Goal: Task Accomplishment & Management: Complete application form

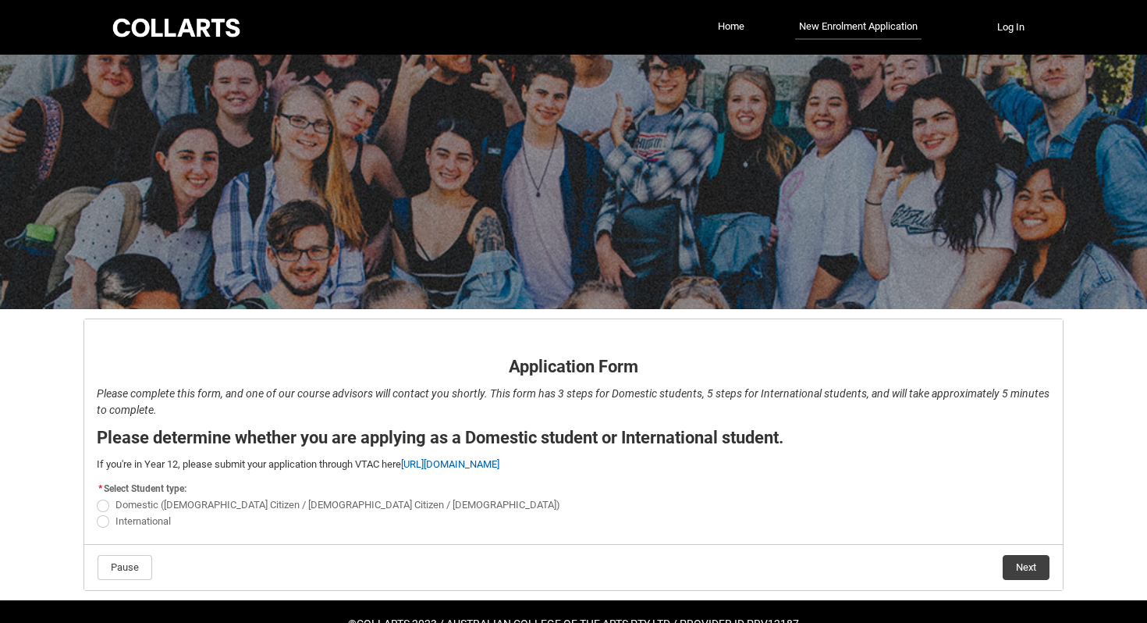
scroll to position [41, 0]
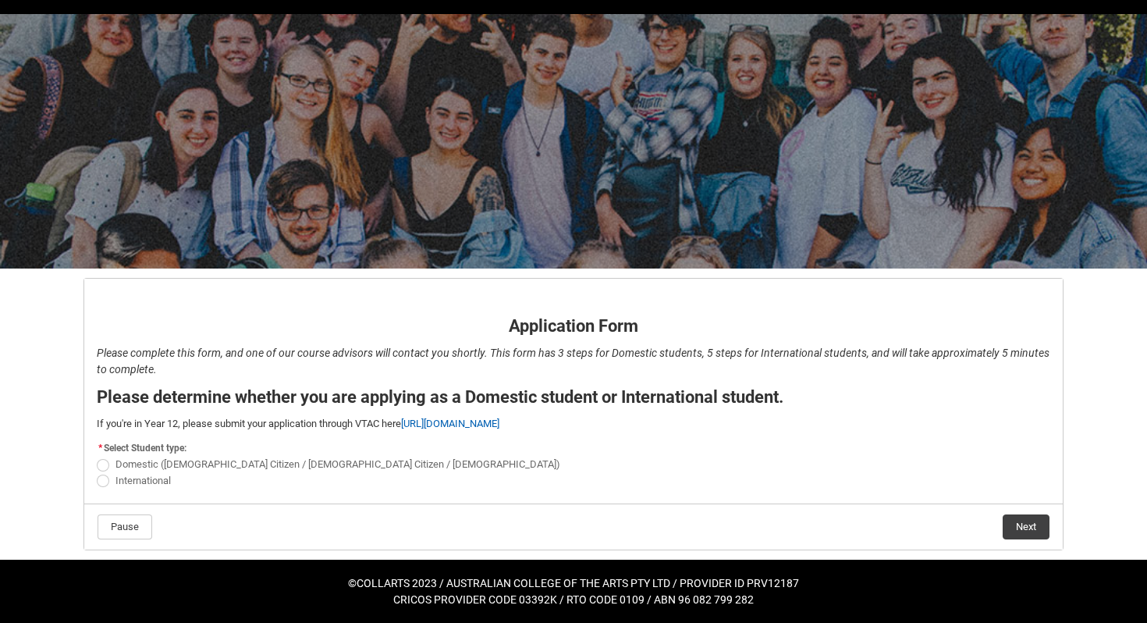
click at [106, 465] on span "REDU_Application_Form_for_Applicant flow" at bounding box center [103, 465] width 12 height 12
click at [97, 456] on input "Domestic ([DEMOGRAPHIC_DATA] Citizen / [DEMOGRAPHIC_DATA] Citizen / [DEMOGRAPHI…" at bounding box center [96, 456] width 1 height 1
radio input "true"
click at [1036, 523] on button "Next" at bounding box center [1025, 526] width 47 height 25
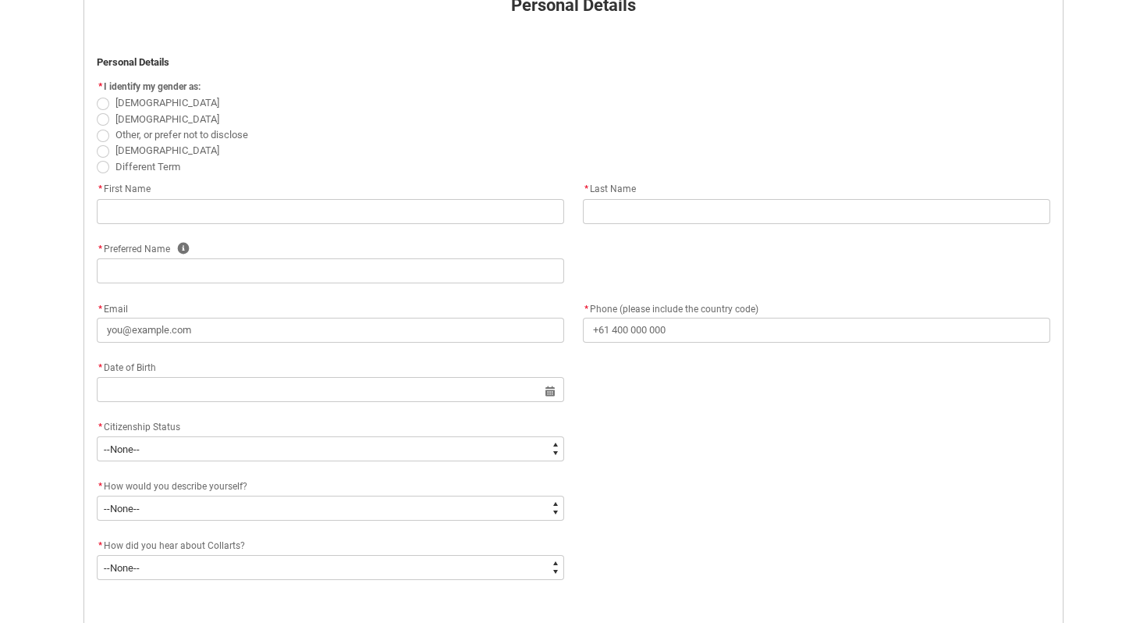
scroll to position [300, 0]
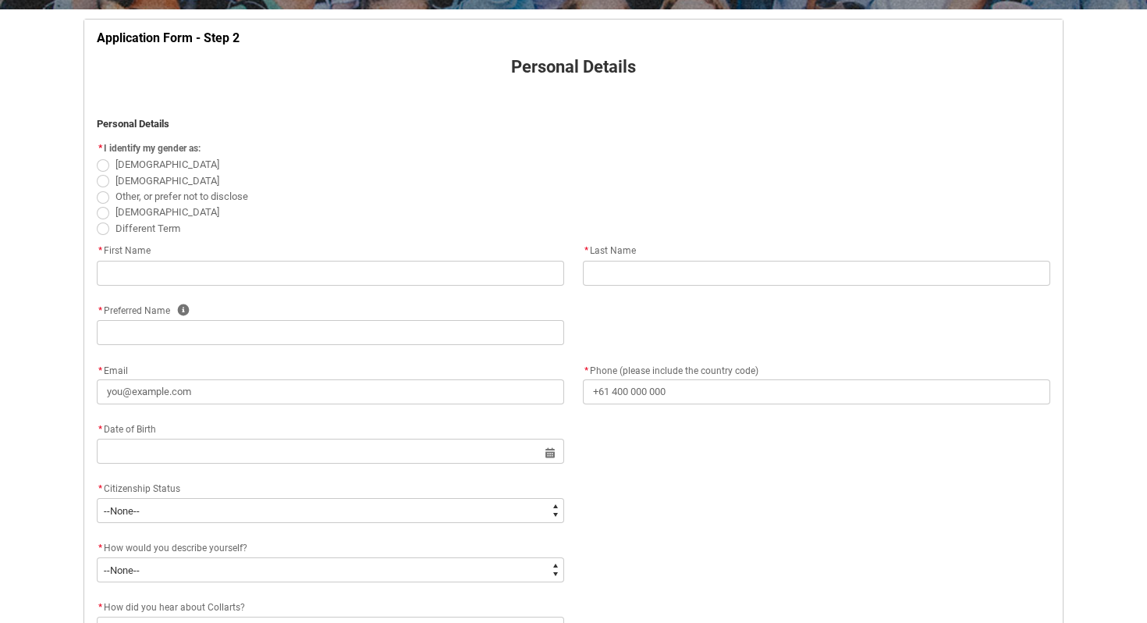
click at [107, 167] on span "REDU_Application_Form_for_Applicant flow" at bounding box center [103, 165] width 12 height 12
click at [97, 157] on input "[DEMOGRAPHIC_DATA]" at bounding box center [96, 156] width 1 height 1
radio input "true"
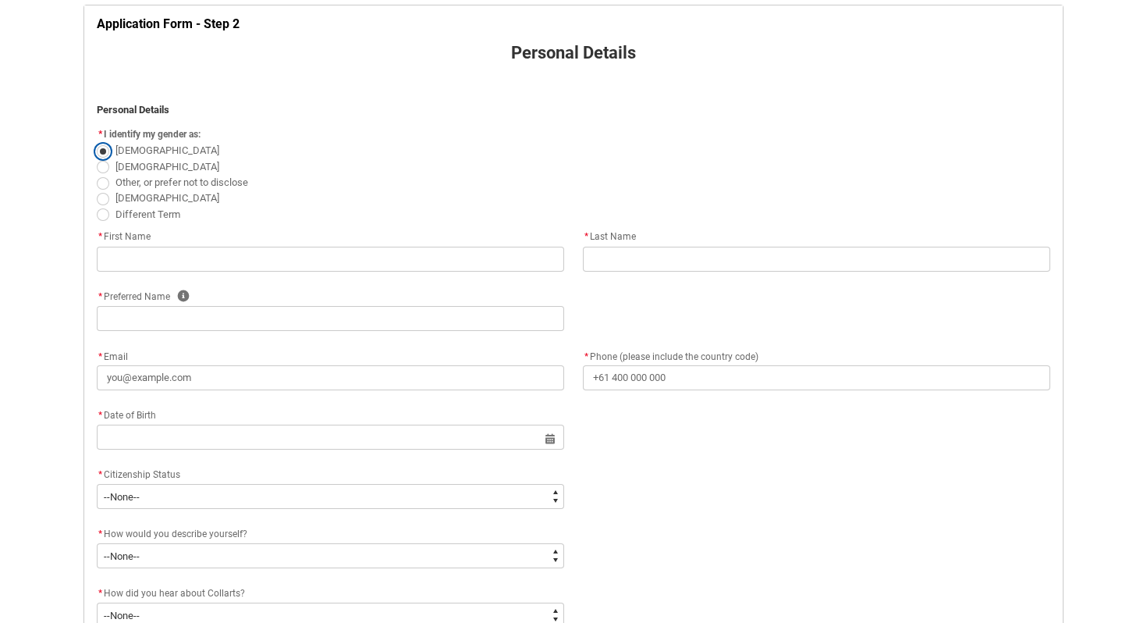
scroll to position [318, 0]
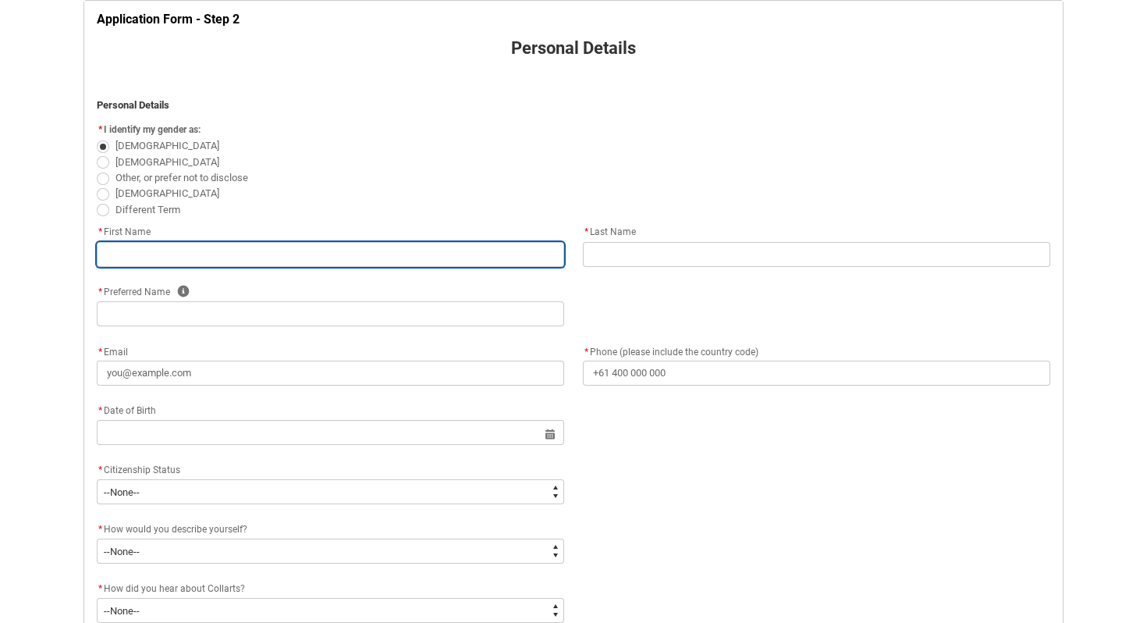
click at [180, 258] on input "REDU_Application_Form_for_Applicant flow" at bounding box center [330, 254] width 467 height 25
type lightning-primitive-input-simple "leen"
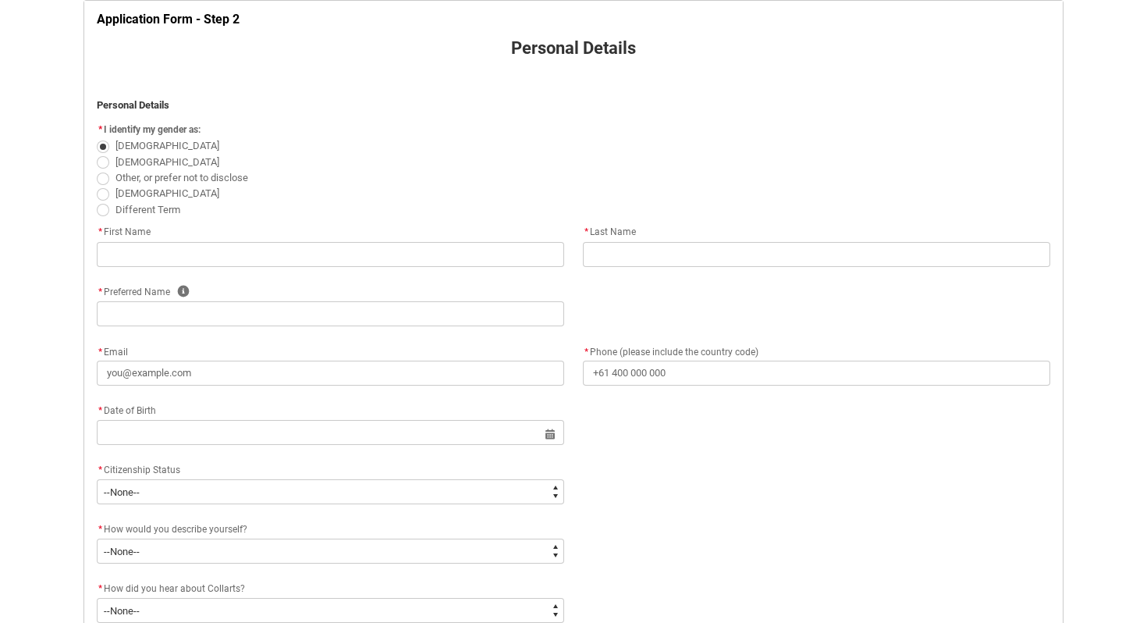
type lightning-primitive-input-simple "alkhattab"
type lightning-primitive-input-simple "leen"
type lightning-primitive-input-simple "[EMAIL_ADDRESS][DOMAIN_NAME]"
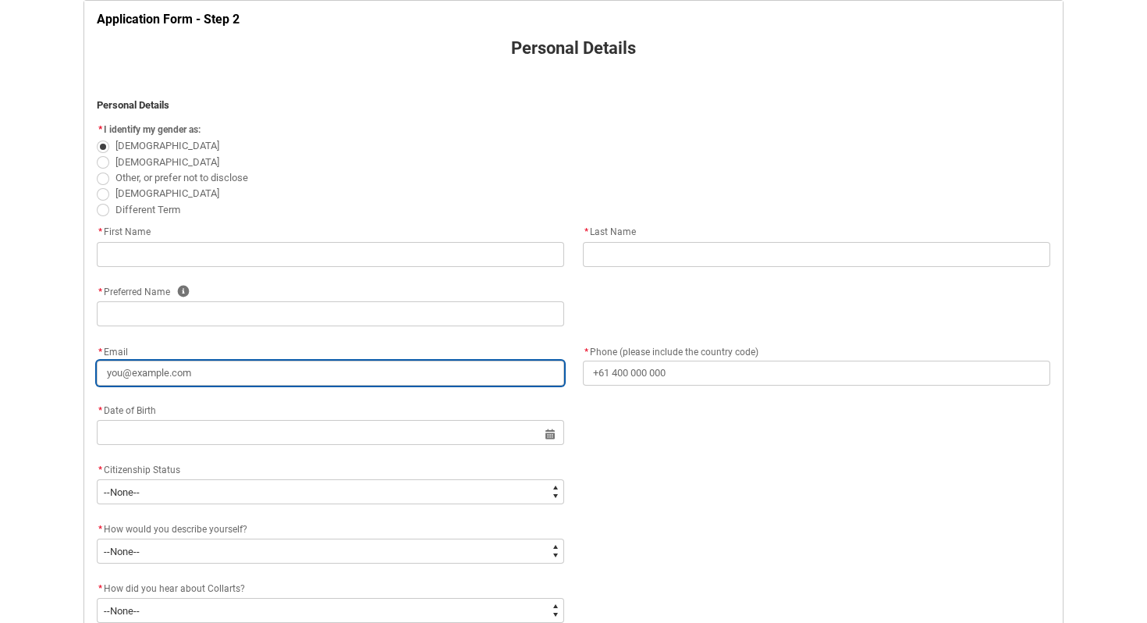
type lightning-primitive-input-simple "[PHONE_NUMBER]"
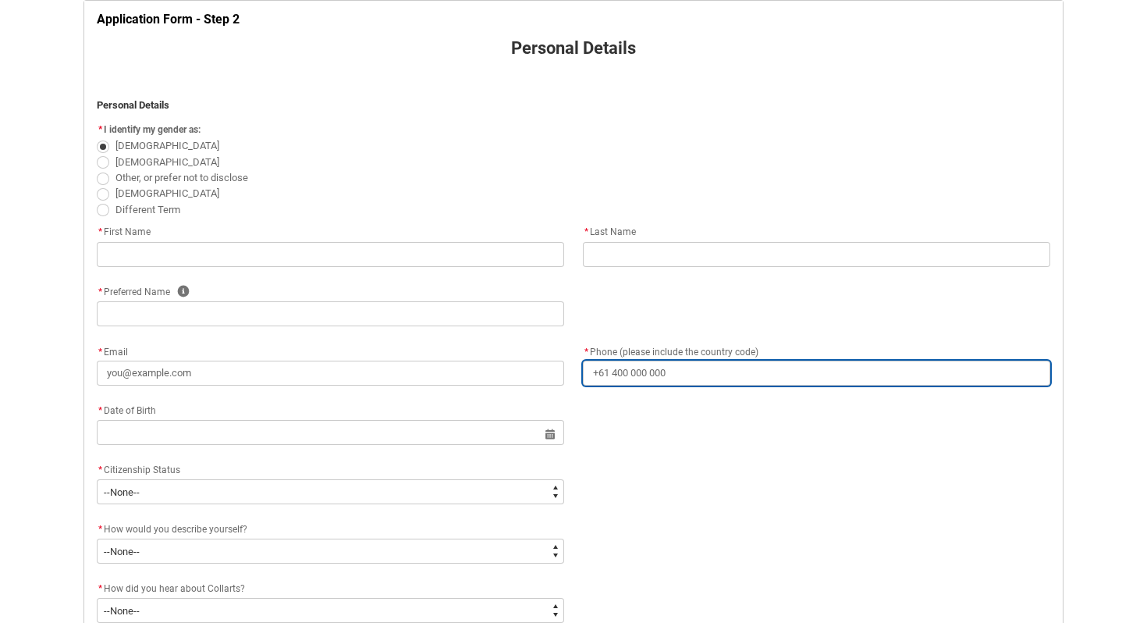
type lightning-primitive-input-simple "[STREET_ADDRESS]"
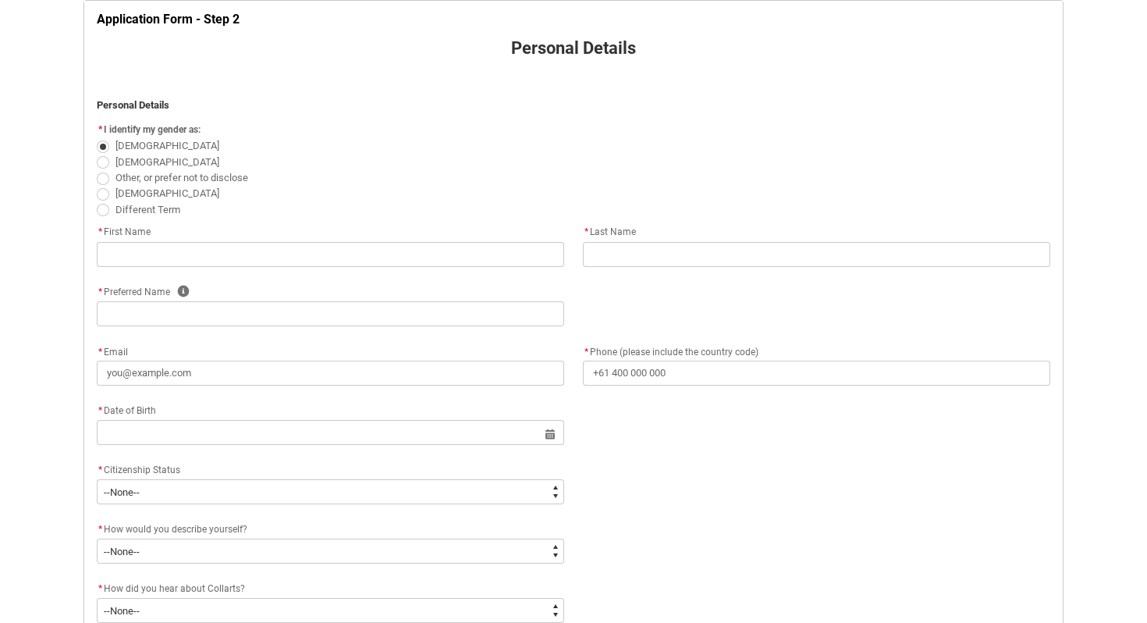
type lightning-primitive-input-simple "[GEOGRAPHIC_DATA]"
type lightning-primitive-input-simple "3021"
type lightning-primitive-input-simple "VIC"
type lightning-select "Country_Choice.1101"
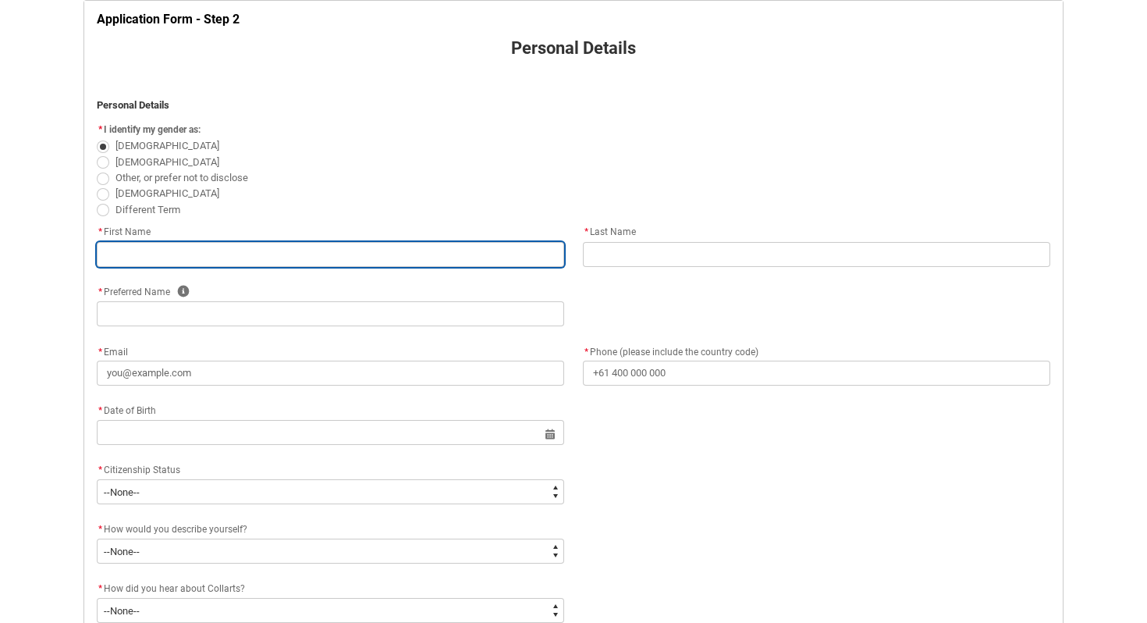
type input "leen"
type input "alkhattab"
type input "leen"
type input "[EMAIL_ADDRESS][DOMAIN_NAME]"
type input "[PHONE_NUMBER]"
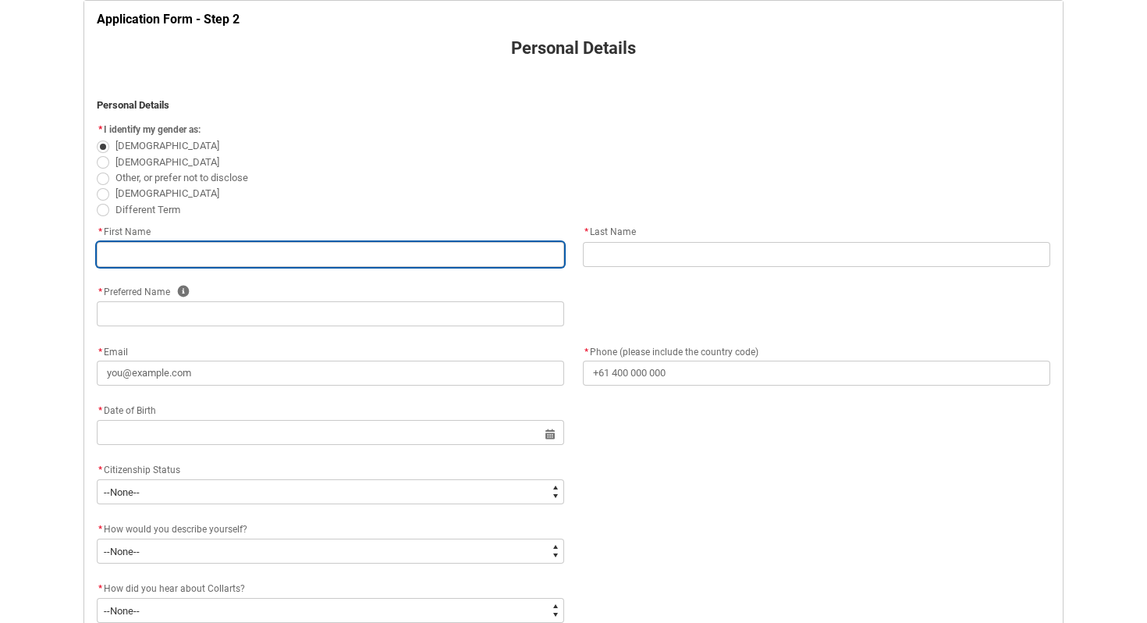
type input "[STREET_ADDRESS]"
type input "[GEOGRAPHIC_DATA]"
type input "3021"
type input "VIC"
select select "Country_Choice.1101"
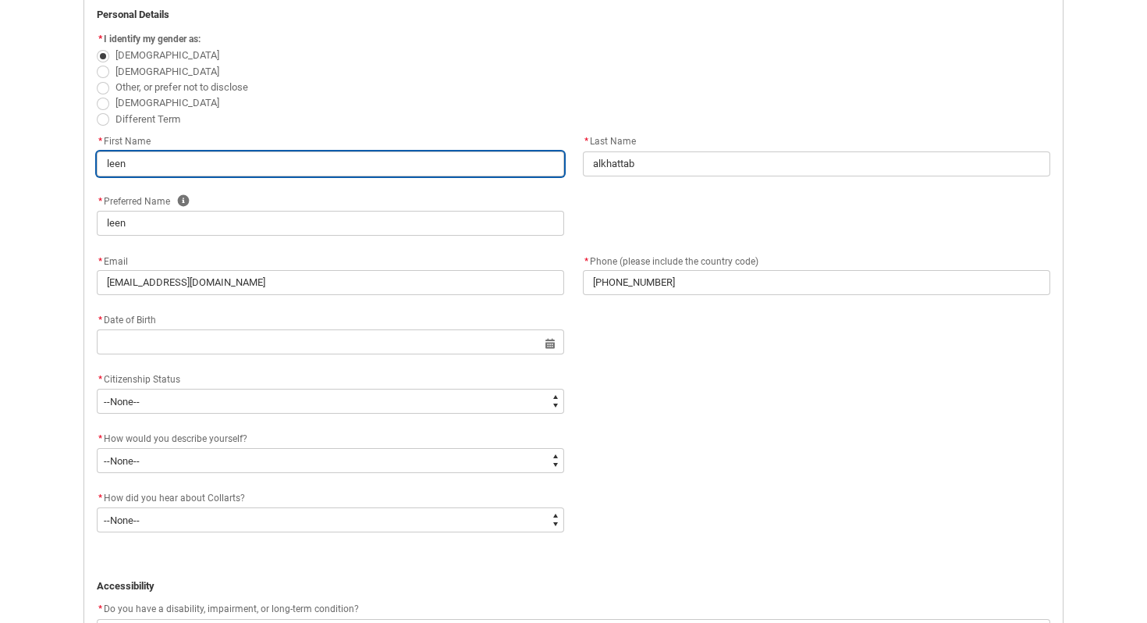
scroll to position [412, 0]
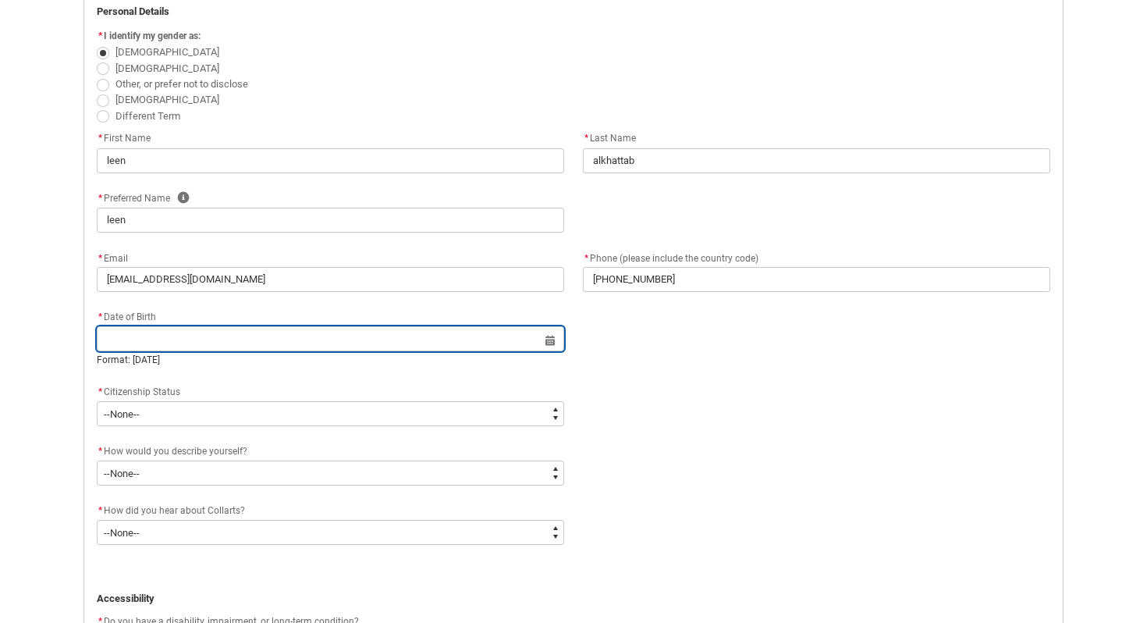
click at [222, 338] on input "REDU_Application_Form_for_Applicant flow" at bounding box center [330, 338] width 467 height 25
select select "2025"
type input "[DATE]"
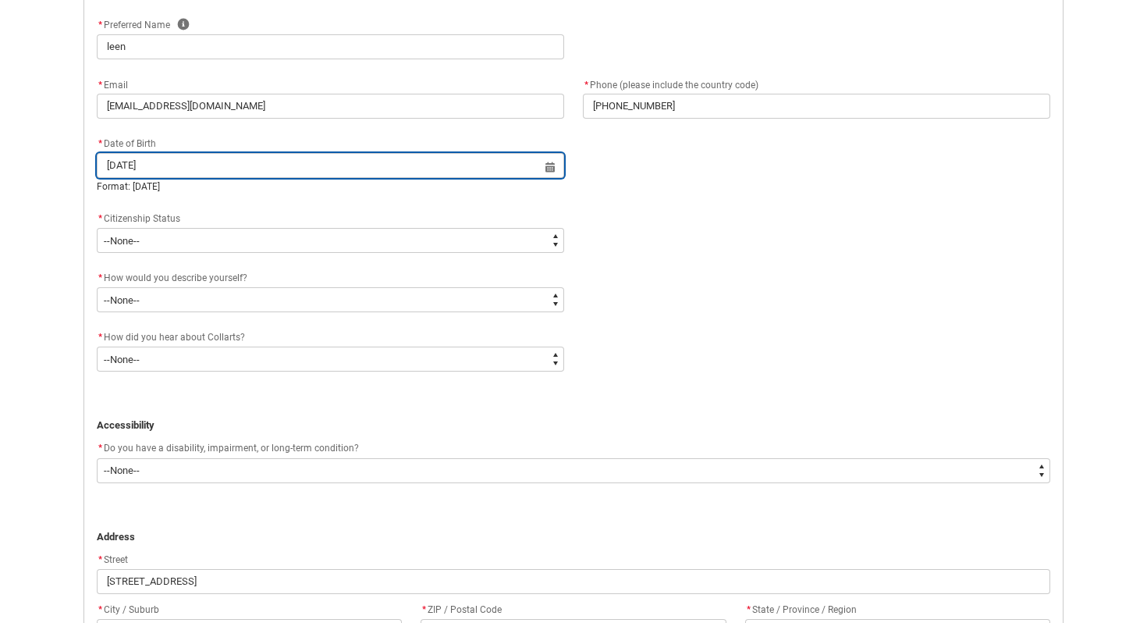
scroll to position [595, 0]
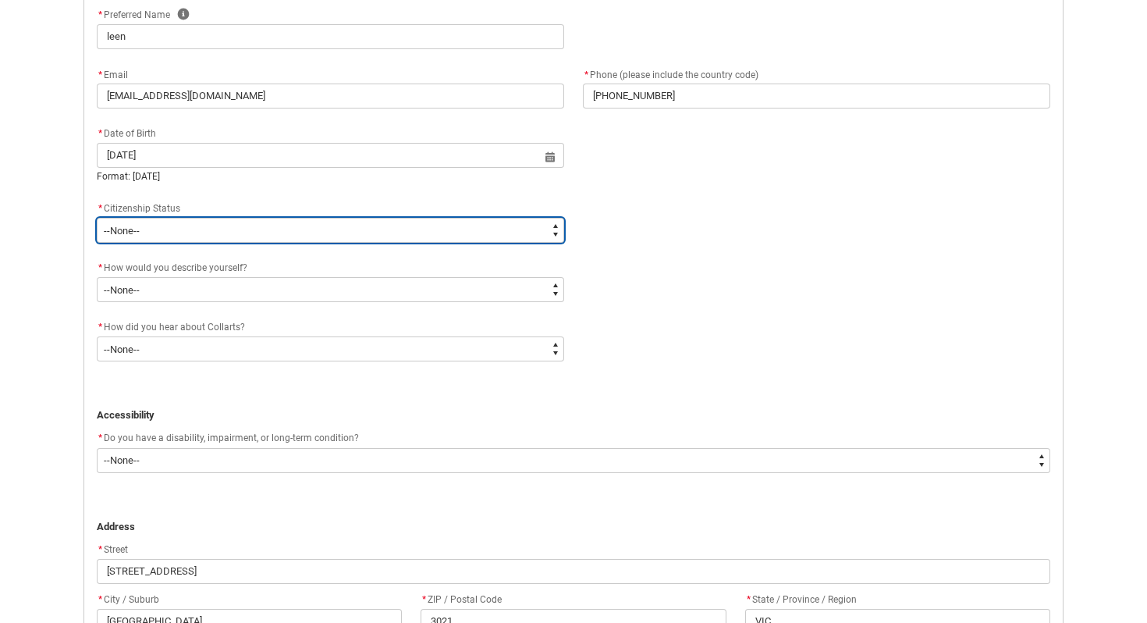
click at [201, 222] on select "--None-- [DEMOGRAPHIC_DATA] Humanitarian Visa [DEMOGRAPHIC_DATA] citizen Other …" at bounding box center [330, 230] width 467 height 25
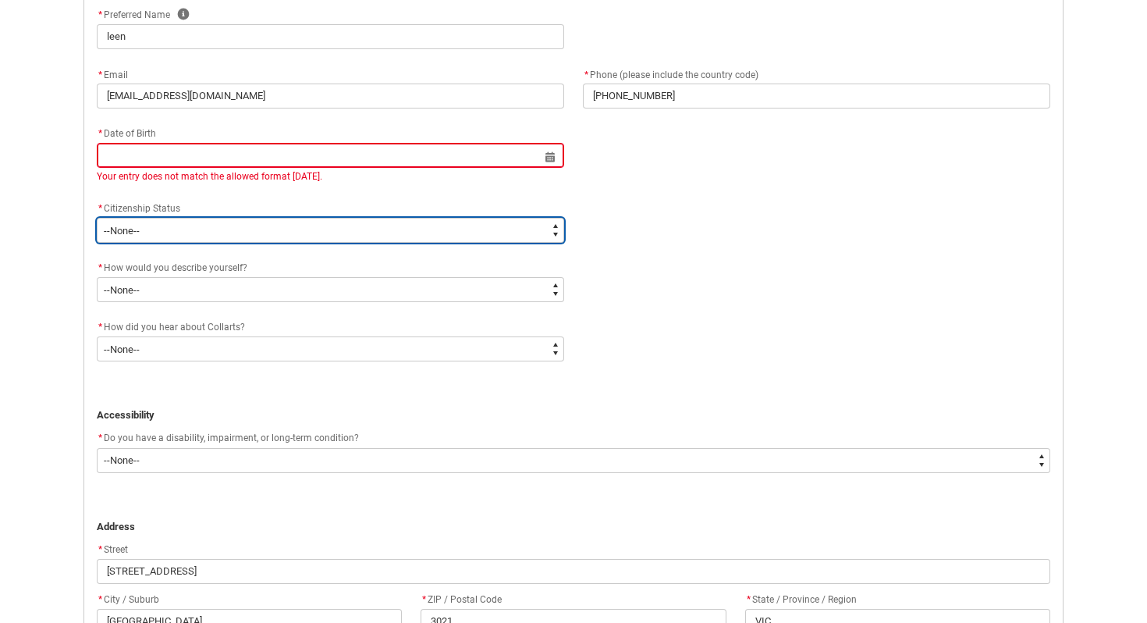
type lightning-select "Citizenship.8"
click at [97, 218] on select "--None-- [DEMOGRAPHIC_DATA] Humanitarian Visa [DEMOGRAPHIC_DATA] citizen Other …" at bounding box center [330, 230] width 467 height 25
select select "Citizenship.8"
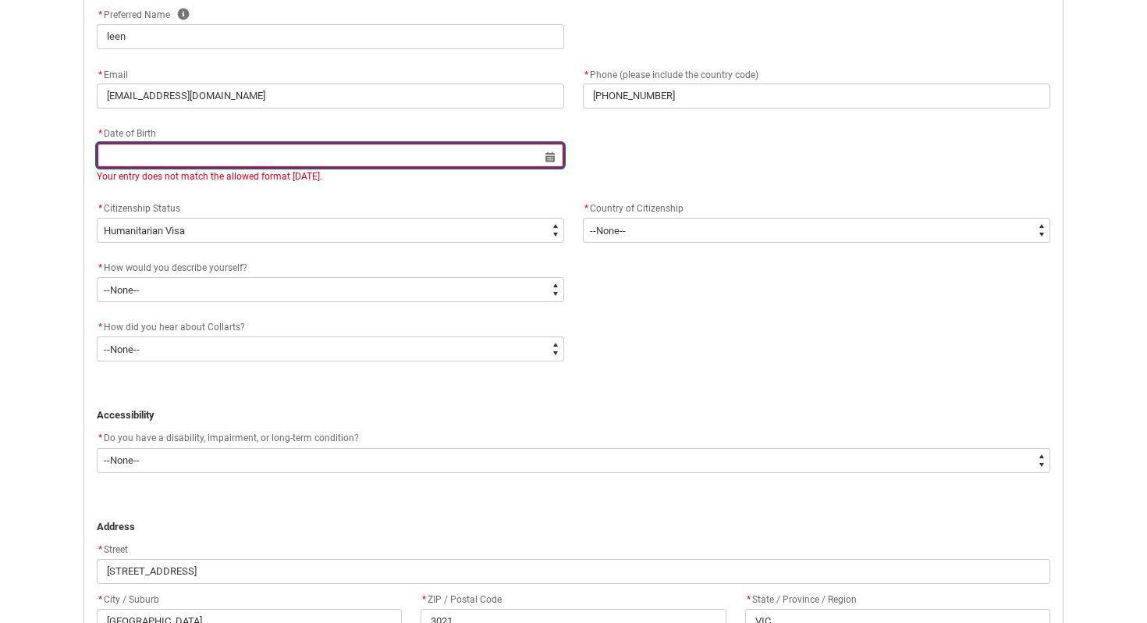
click at [260, 150] on input "REDU_Application_Form_for_Applicant flow" at bounding box center [330, 155] width 467 height 25
select select "2025"
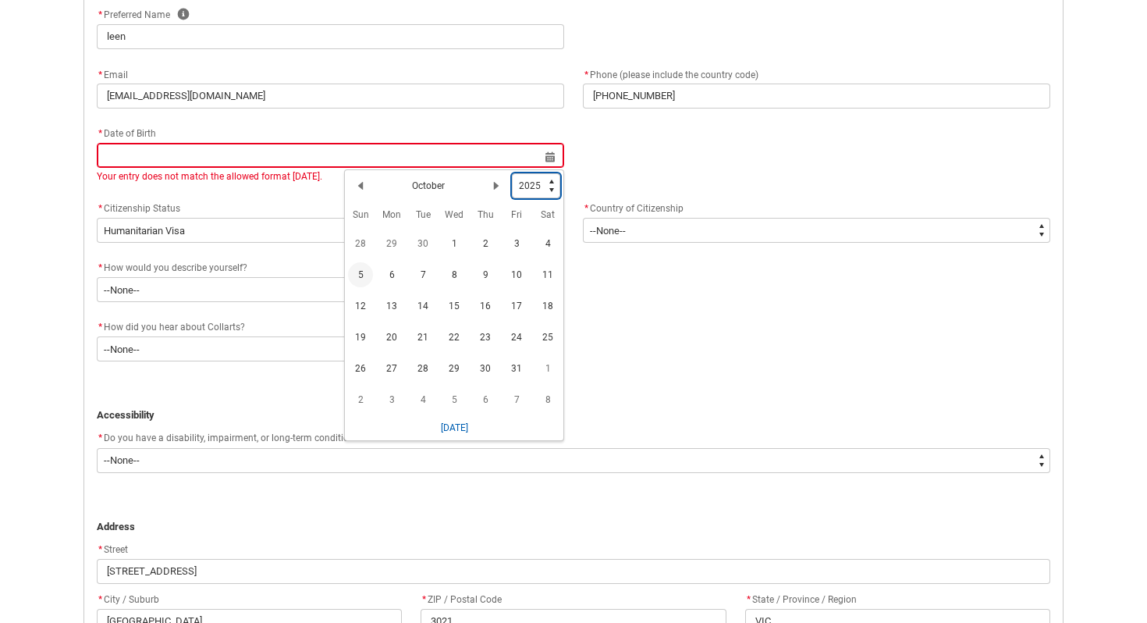
click at [552, 180] on select "1925 1926 1927 1928 1929 1930 1931 1932 1933 1934 1935 1936 1937 1938 1939 1940…" at bounding box center [536, 185] width 48 height 25
type lightning-select "2003"
click at [513, 173] on select "1925 1926 1927 1928 1929 1930 1931 1932 1933 1934 1935 1936 1937 1938 1939 1940…" at bounding box center [536, 185] width 48 height 25
select select "2003"
click at [431, 183] on h2 "October" at bounding box center [428, 186] width 33 height 14
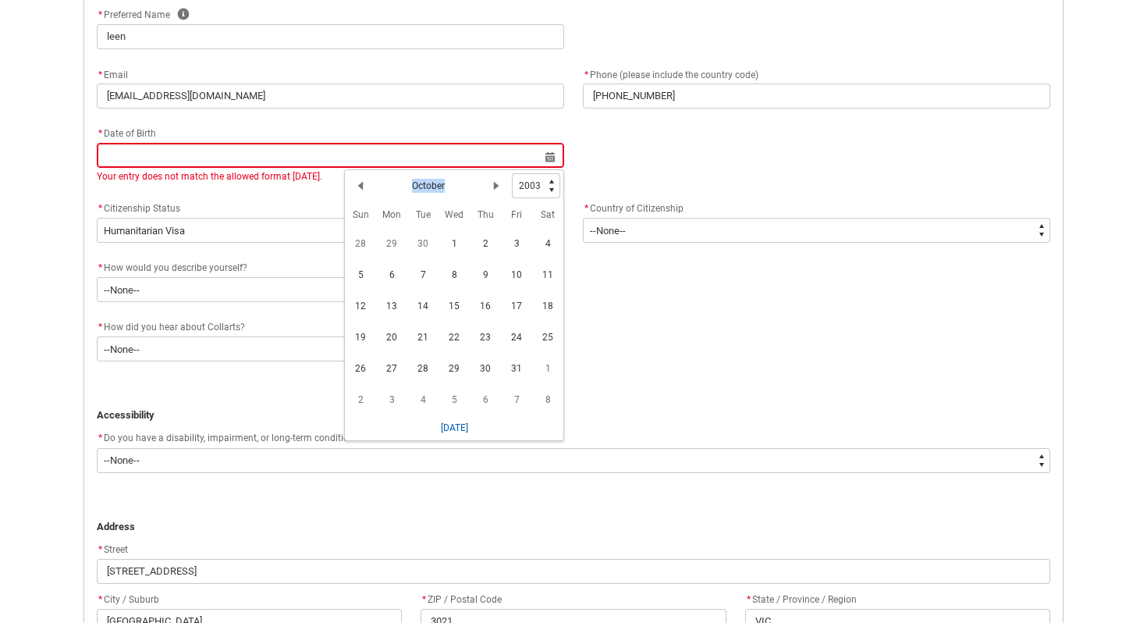
click at [431, 183] on h2 "October" at bounding box center [428, 186] width 33 height 14
click at [501, 186] on lightning-primitive-icon "Date picker: October" at bounding box center [496, 185] width 11 height 11
click at [501, 186] on lightning-primitive-icon "Date picker: November" at bounding box center [496, 185] width 11 height 11
click at [523, 247] on span "5" at bounding box center [516, 243] width 25 height 25
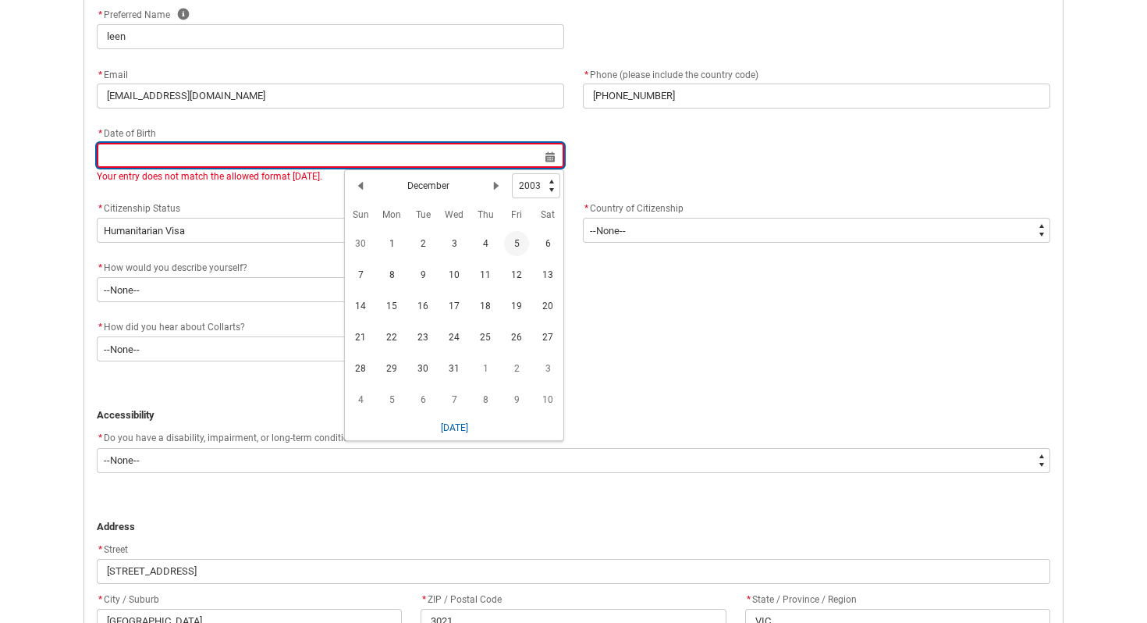
type lightning-datepicker "[DATE]"
type lightning-input "[DATE]"
type input "[DATE]"
click at [108, 157] on input "[DATE]" at bounding box center [330, 155] width 467 height 25
select select "2003"
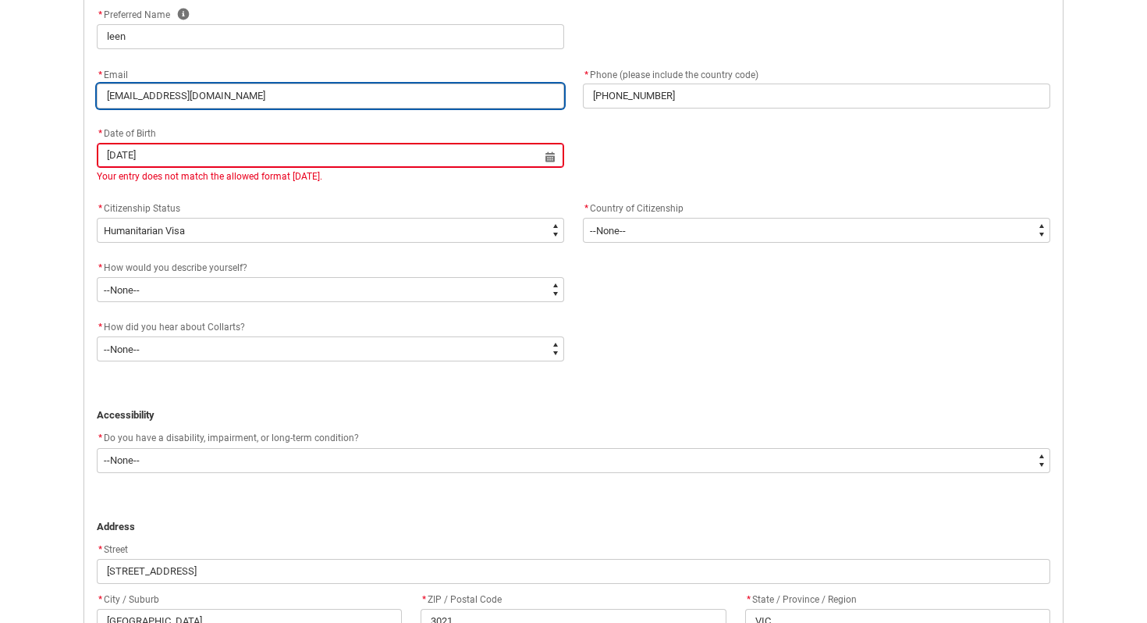
type input "[DATE]"
click at [388, 90] on input "[EMAIL_ADDRESS][DOMAIN_NAME]" at bounding box center [330, 95] width 467 height 25
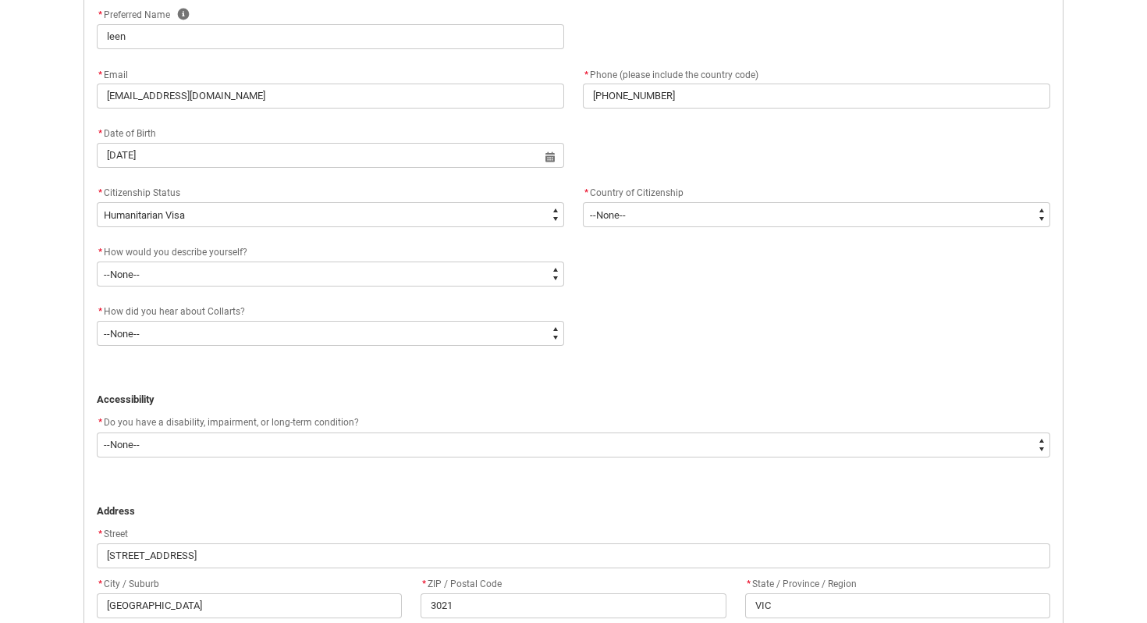
click at [433, 182] on div "* Date of Birth [DEMOGRAPHIC_DATA] Select a date for Format: [DATE]" at bounding box center [573, 153] width 972 height 59
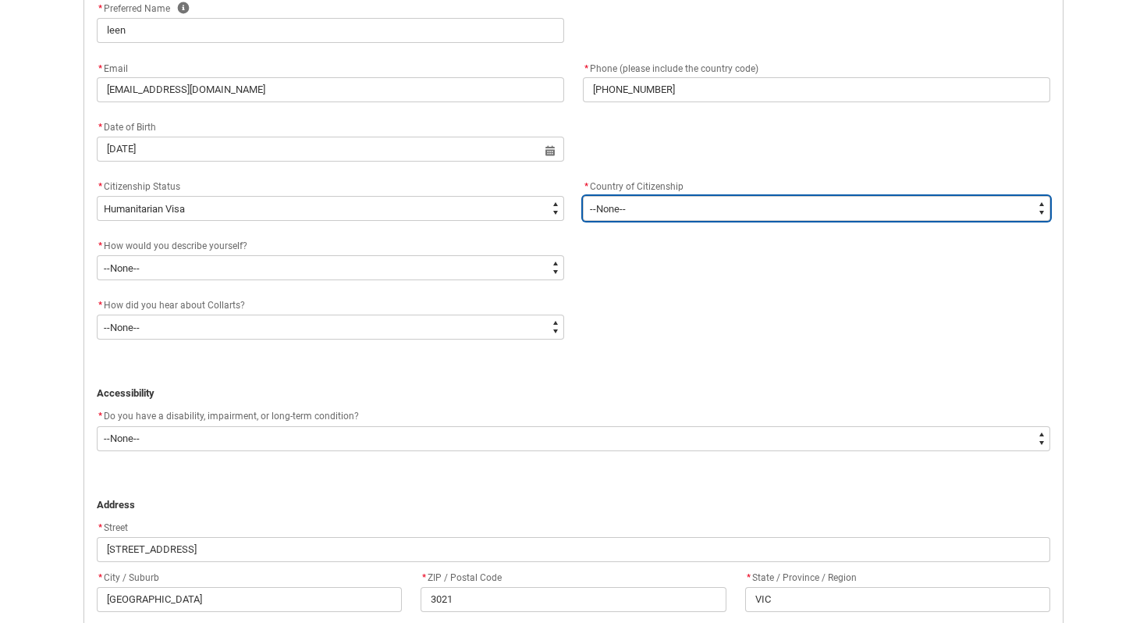
click at [621, 204] on select "--[GEOGRAPHIC_DATA]-- [GEOGRAPHIC_DATA] [GEOGRAPHIC_DATA] [GEOGRAPHIC_DATA] [GE…" at bounding box center [816, 208] width 467 height 25
type lightning-select "Citizenship_Country.[DEMOGRAPHIC_DATA]"
click at [583, 196] on select "--[GEOGRAPHIC_DATA]-- [GEOGRAPHIC_DATA] [GEOGRAPHIC_DATA] [GEOGRAPHIC_DATA] [GE…" at bounding box center [816, 208] width 467 height 25
select select "Citizenship_Country.[DEMOGRAPHIC_DATA]"
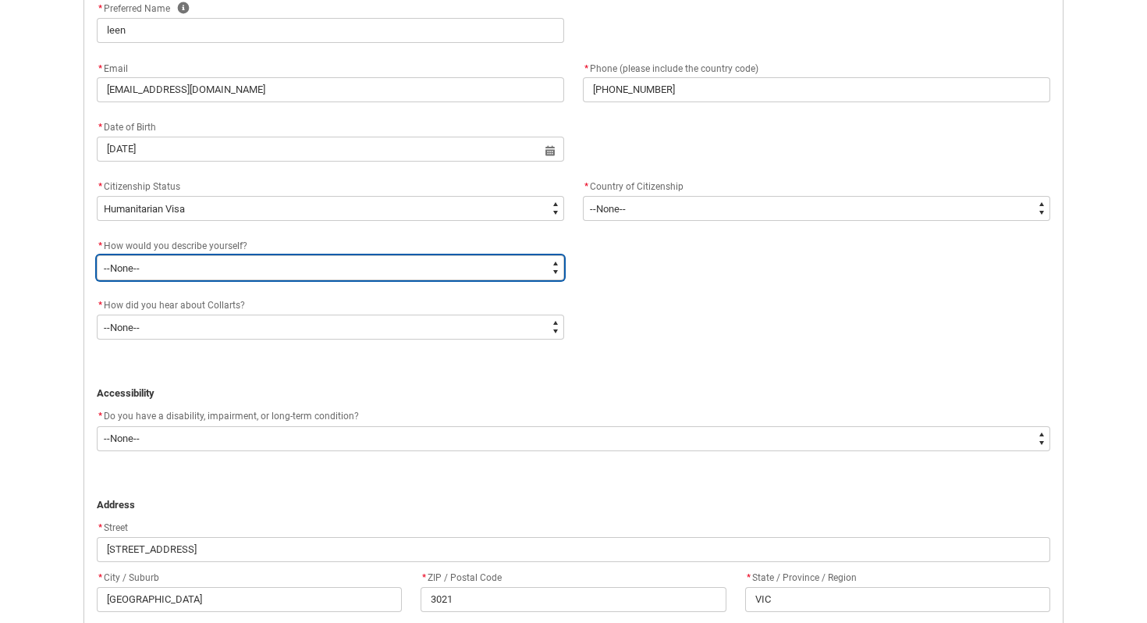
click at [329, 271] on select "--None-- I'm currently in Year 12 and planning what I'll do after school I've c…" at bounding box center [330, 267] width 467 height 25
type lightning-select "HSLC_Domestic_e"
click at [97, 255] on select "--None-- I'm currently in Year 12 and planning what I'll do after school I've c…" at bounding box center [330, 267] width 467 height 25
select select "HSLC_Domestic_e"
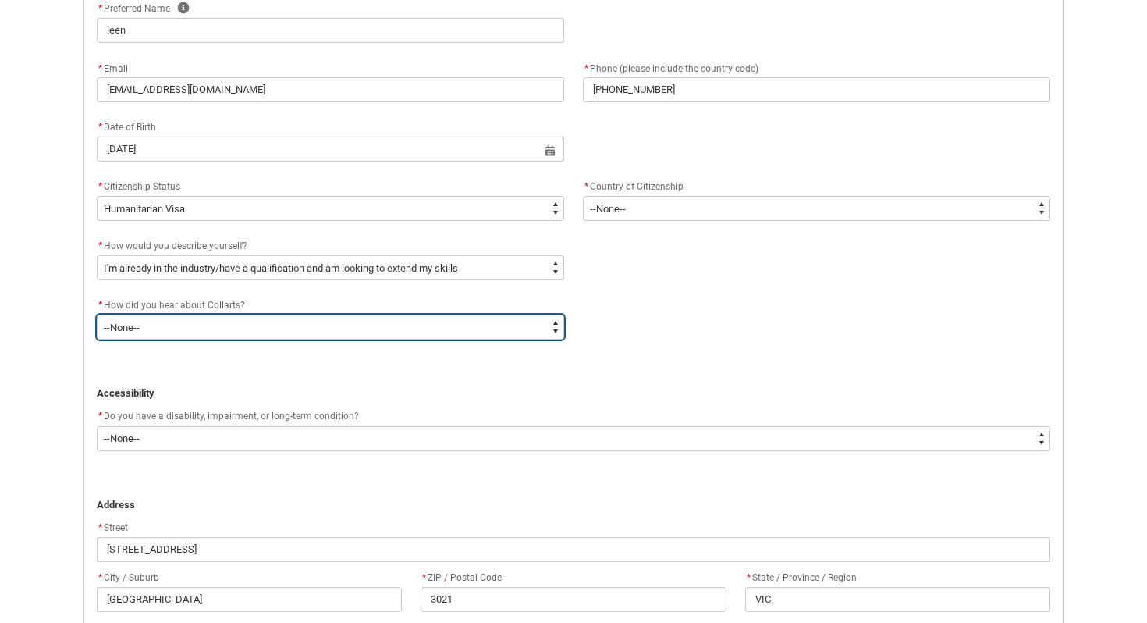
click at [275, 327] on select "--None-- Advertising - Facebook Advertising - Google Advertising - Instagram Ad…" at bounding box center [330, 326] width 467 height 25
type lightning-select "Heard_About_Collarts_Picklist.Word of mouth"
click at [97, 314] on select "--None-- Advertising - Facebook Advertising - Google Advertising - Instagram Ad…" at bounding box center [330, 326] width 467 height 25
select select "Heard_About_Collarts_Picklist.Word of mouth"
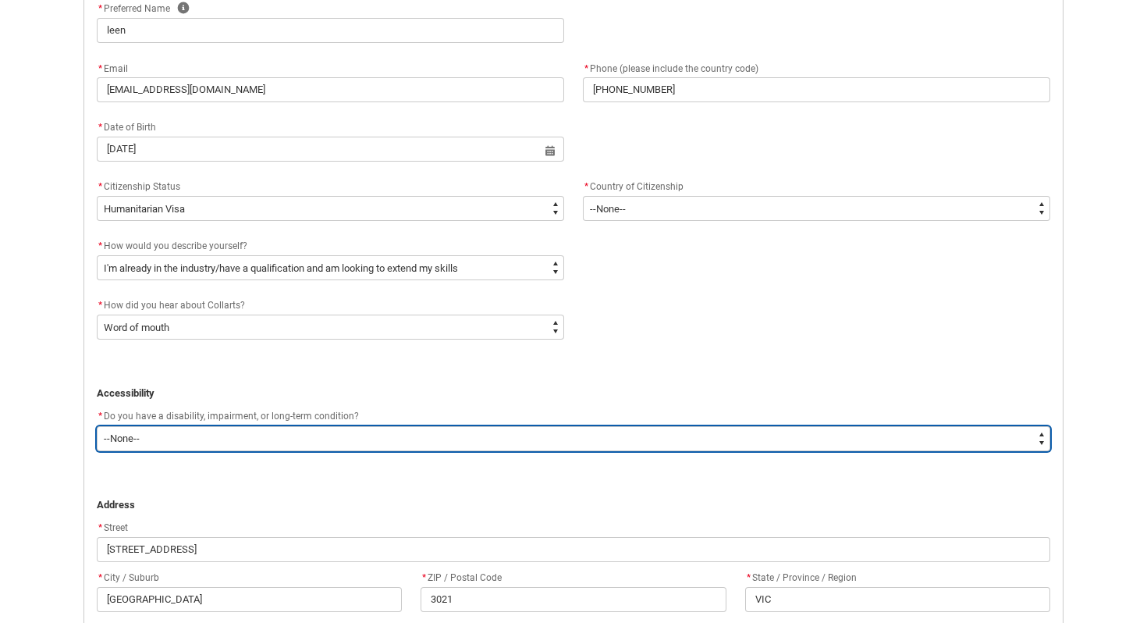
click at [177, 437] on select "--None-- Yes No" at bounding box center [573, 438] width 953 height 25
type lightning-select "No_TextChoice"
click at [97, 426] on select "--None-- Yes No" at bounding box center [573, 438] width 953 height 25
select select "No_TextChoice"
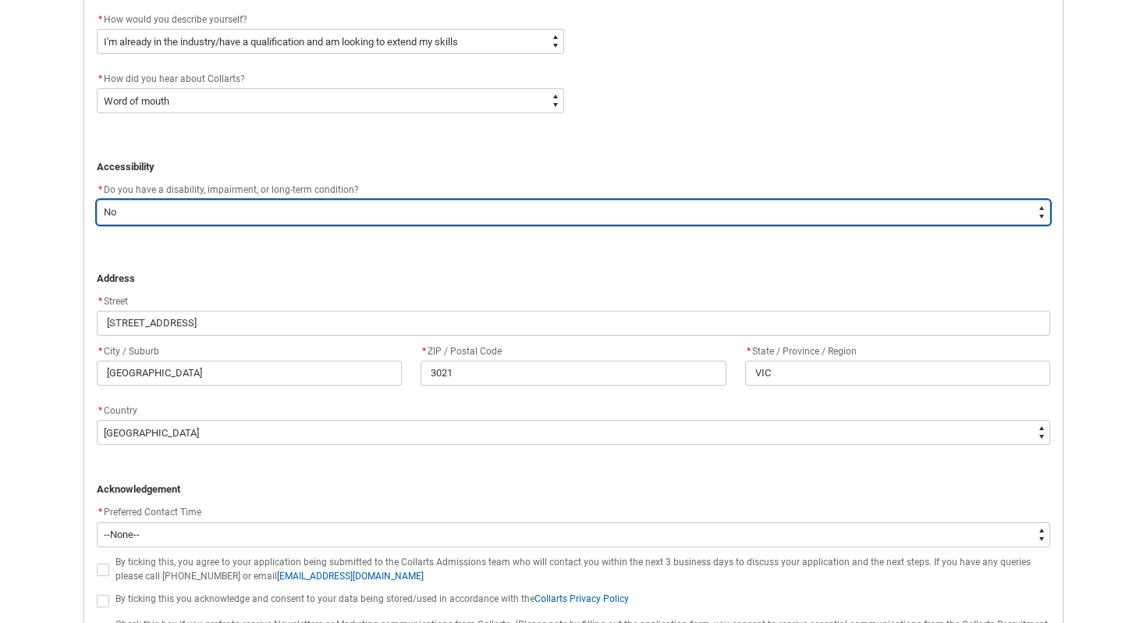
scroll to position [855, 0]
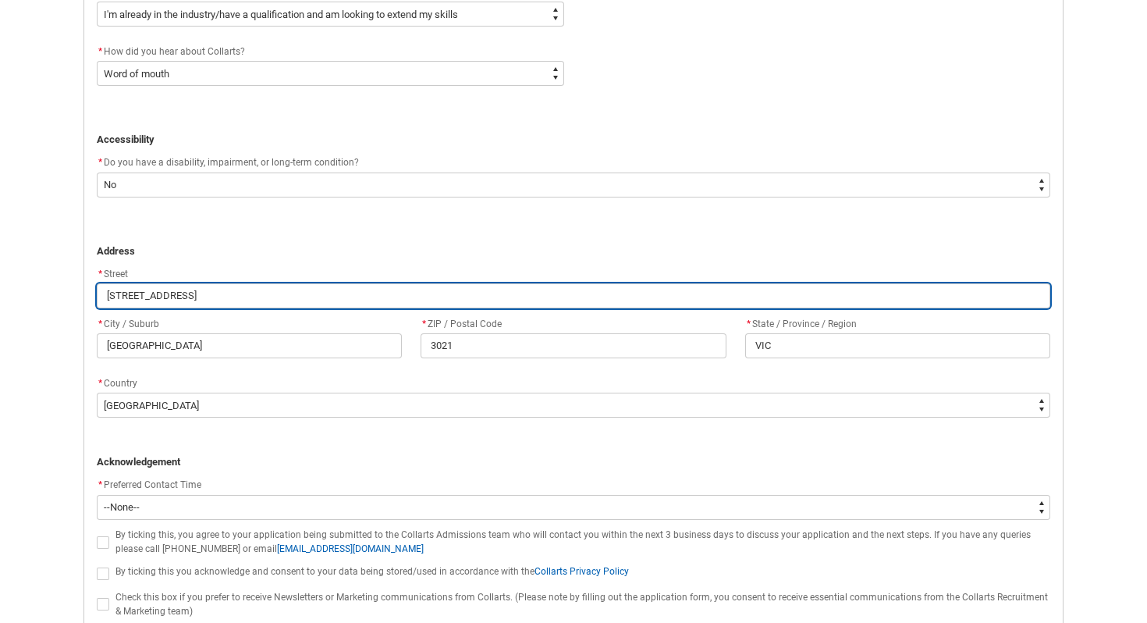
click at [174, 284] on input "[STREET_ADDRESS]" at bounding box center [573, 295] width 953 height 25
type lightning-primitive-input-simple "12 [PERSON_NAME] st"
type input "12 [PERSON_NAME] st"
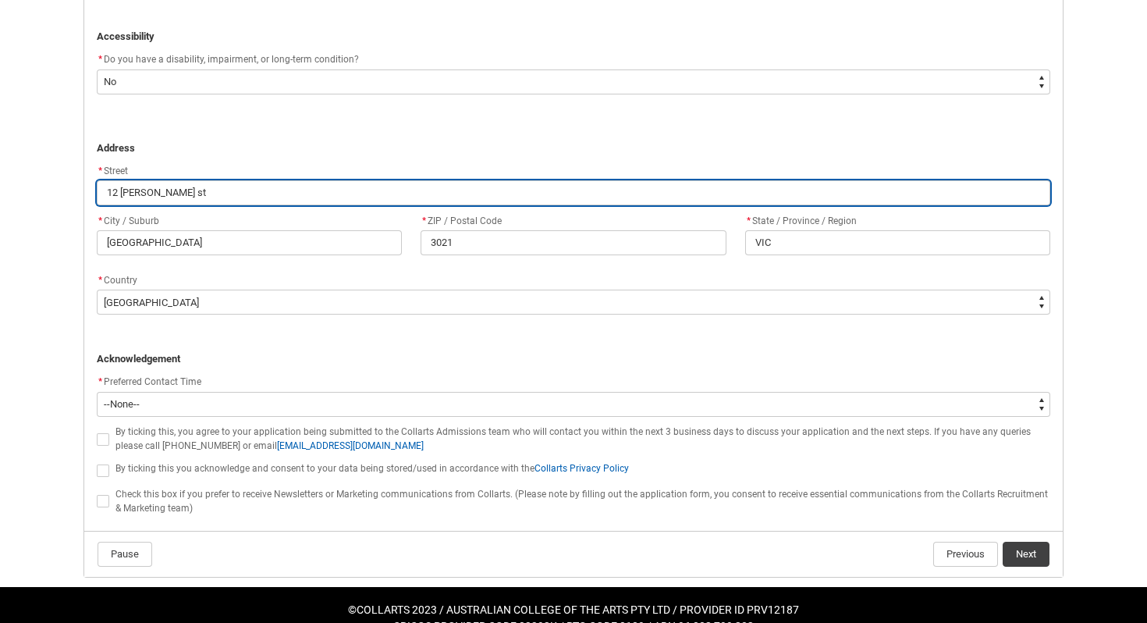
scroll to position [985, 0]
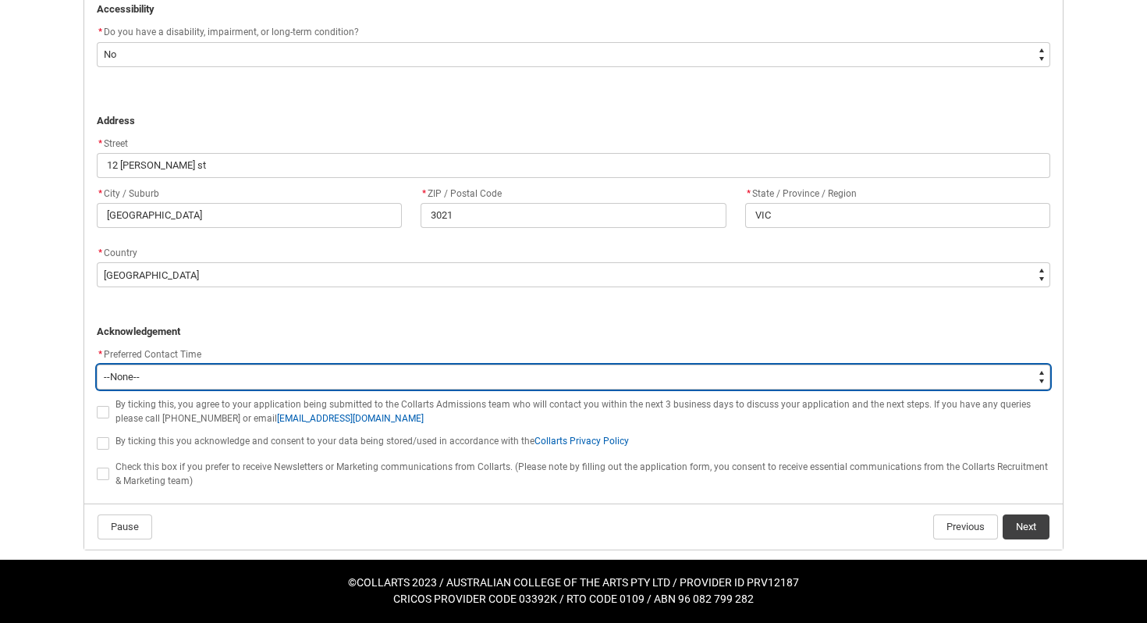
click at [353, 381] on select "--None-- Morning (9:00AM-12:00PM) Afternoon (12:00PM-5:00PM)" at bounding box center [573, 376] width 953 height 25
click at [307, 372] on select "--None-- Morning (9:00AM-12:00PM) Afternoon (12:00PM-5:00PM)" at bounding box center [573, 376] width 953 height 25
type lightning-select "P_Contact_Time_Morning"
click at [97, 364] on select "--None-- Morning (9:00AM-12:00PM) Afternoon (12:00PM-5:00PM)" at bounding box center [573, 376] width 953 height 25
select select "P_Contact_Time_Morning"
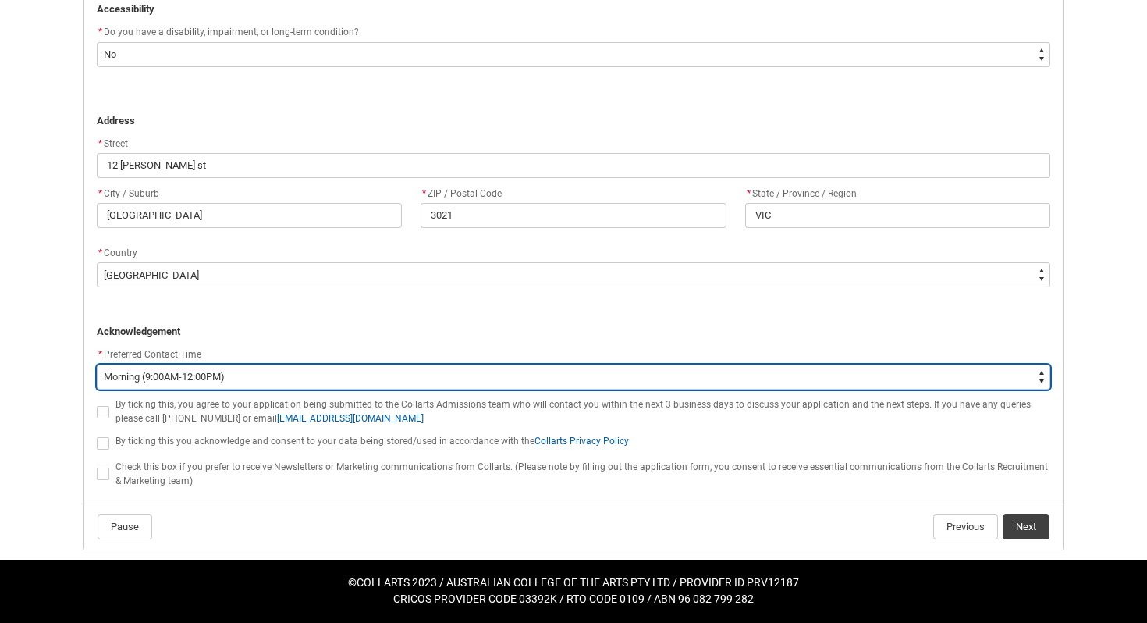
click at [279, 378] on select "--None-- Morning (9:00AM-12:00PM) Afternoon (12:00PM-5:00PM)" at bounding box center [573, 376] width 953 height 25
type lightning-select "P_Contact_Time_Afternoon"
click at [97, 364] on select "--None-- Morning (9:00AM-12:00PM) Afternoon (12:00PM-5:00PM)" at bounding box center [573, 376] width 953 height 25
select select "P_Contact_Time_Afternoon"
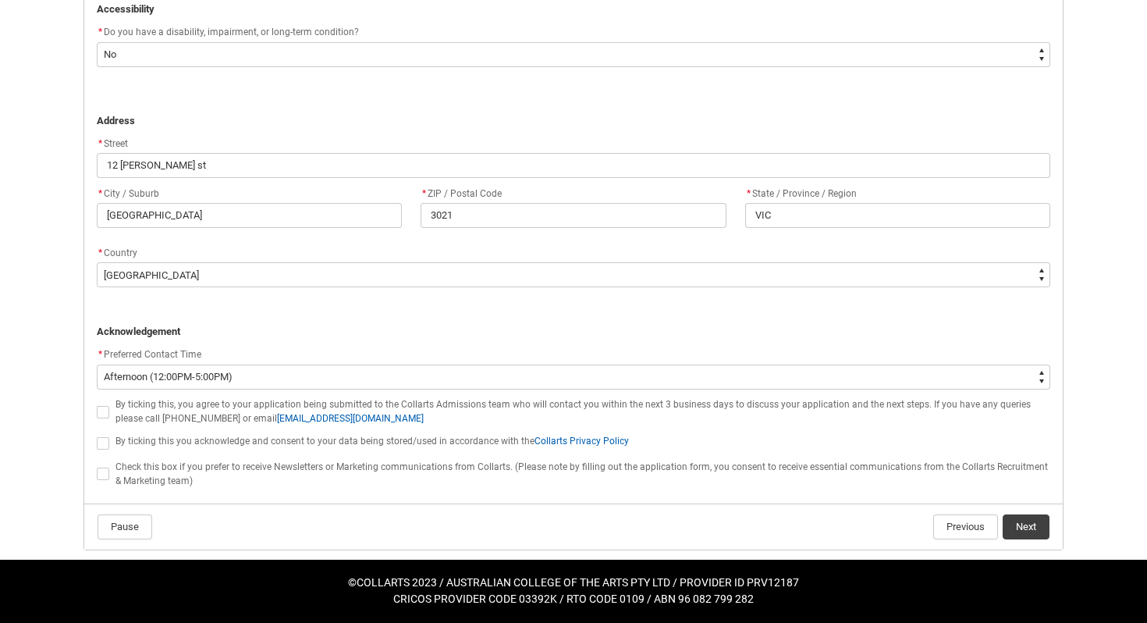
click at [112, 408] on label "REDU_Application_Form_for_Applicant flow" at bounding box center [106, 411] width 19 height 12
click at [97, 403] on input "REDU_Application_Form_for_Applicant flow" at bounding box center [96, 403] width 1 height 1
type lightning-input "true"
checkbox input "true"
click at [108, 448] on span "REDU_Application_Form_for_Applicant flow" at bounding box center [103, 443] width 12 height 12
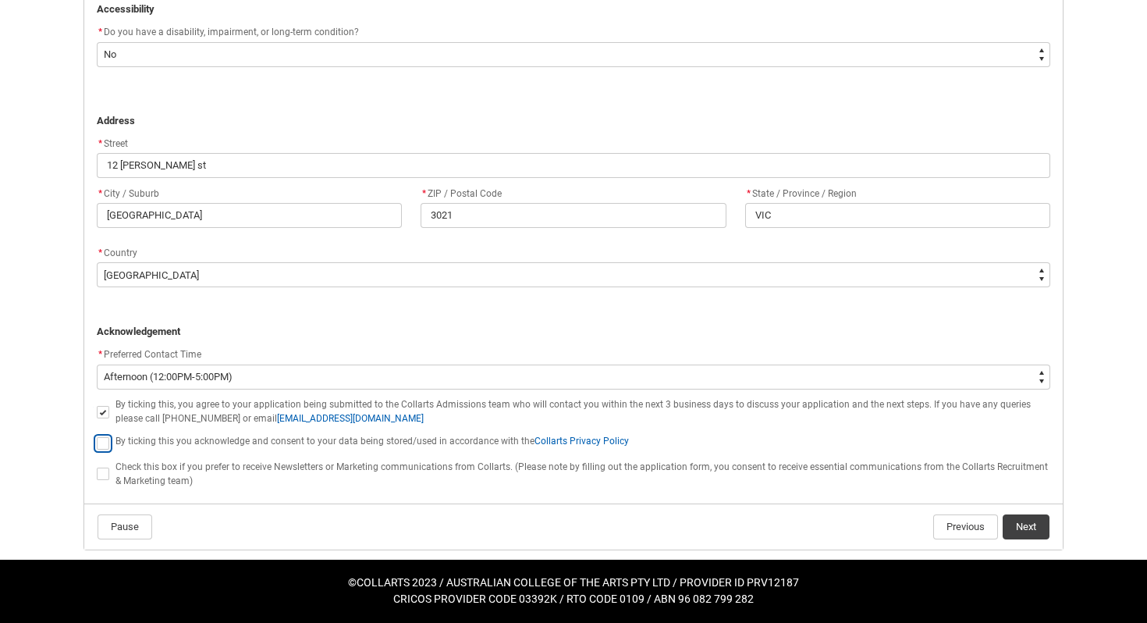
click at [97, 435] on input "REDU_Application_Form_for_Applicant flow" at bounding box center [96, 434] width 1 height 1
type lightning-input "true"
checkbox input "true"
click at [105, 475] on span "REDU_Application_Form_for_Applicant flow" at bounding box center [103, 473] width 12 height 12
click at [97, 466] on input "REDU_Application_Form_for_Applicant flow" at bounding box center [96, 465] width 1 height 1
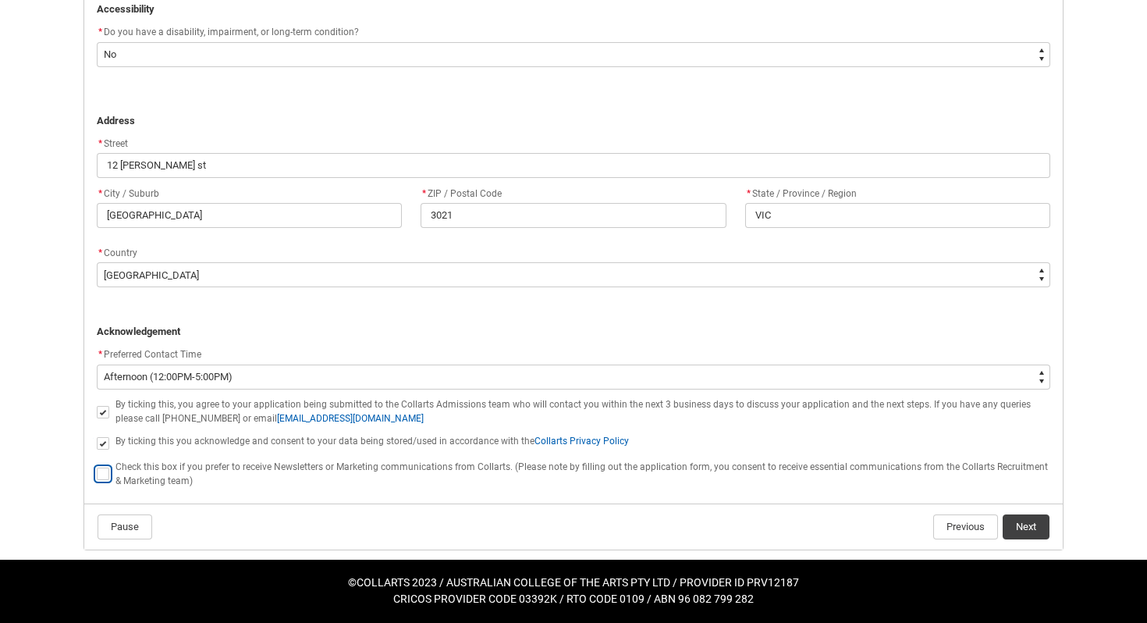
type lightning-input "true"
checkbox input "true"
click at [1027, 533] on button "Next" at bounding box center [1025, 526] width 47 height 25
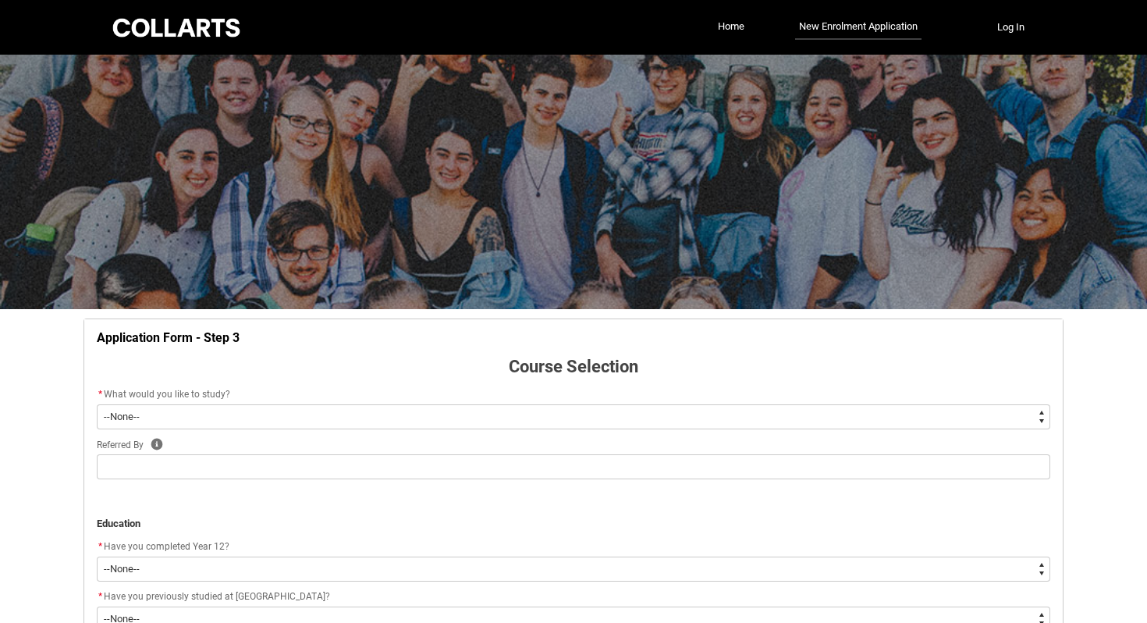
scroll to position [163, 0]
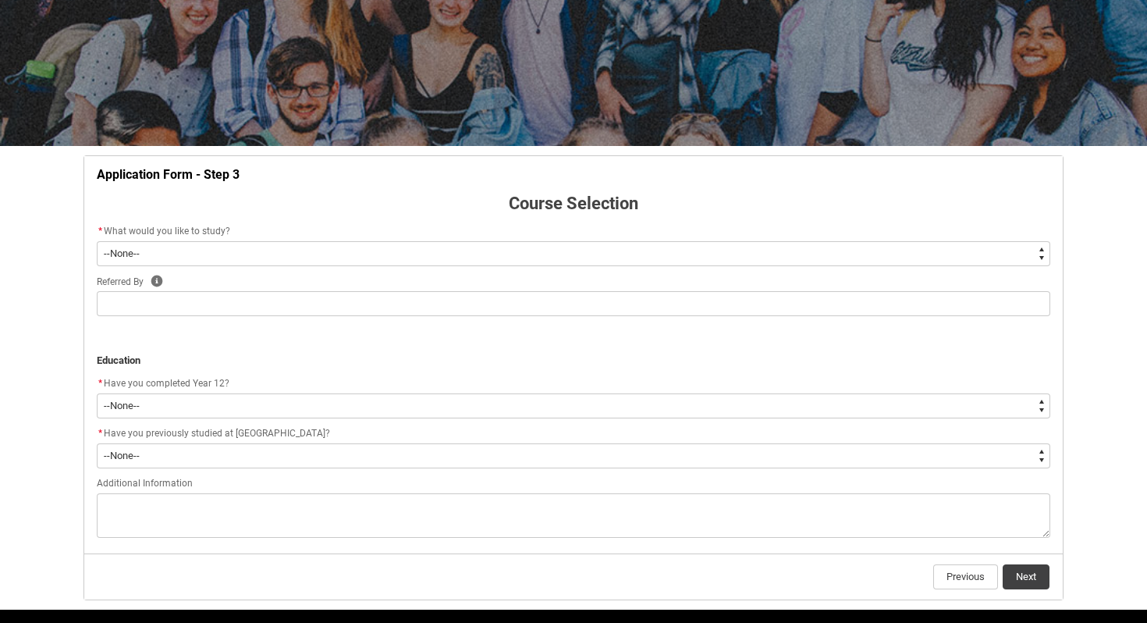
click at [503, 256] on select "--None-- Diploma Bachelor Post Graduate" at bounding box center [573, 253] width 953 height 25
type lightning-select "WhichDegree_Diploma"
click at [97, 241] on select "--None-- Diploma Bachelor Post Graduate" at bounding box center [573, 253] width 953 height 25
select select "WhichDegree_Diploma"
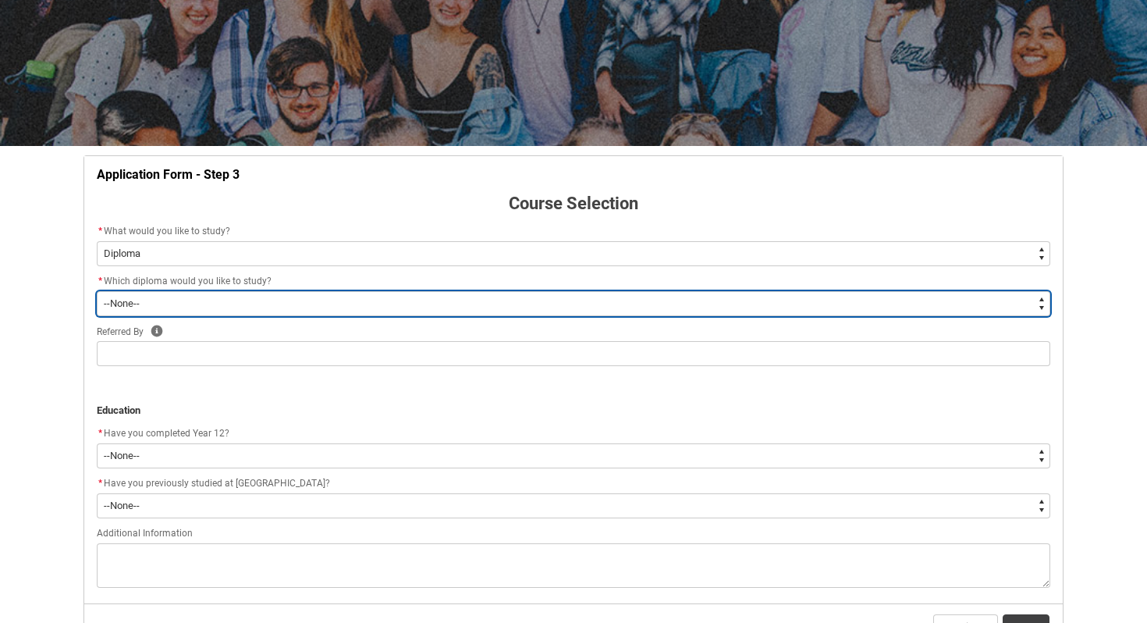
click at [435, 308] on select "--None-- Diploma of 2D Animation Diploma of Applied Business (Entertainment Man…" at bounding box center [573, 303] width 953 height 25
type lightning-select "ProgramChoice_Diploma.001OZ0000040dnBYAQ"
click at [97, 291] on select "--None-- Diploma of 2D Animation Diploma of Applied Business (Entertainment Man…" at bounding box center [573, 303] width 953 height 25
select select "ProgramChoice_Diploma.001OZ0000040dnBYAQ"
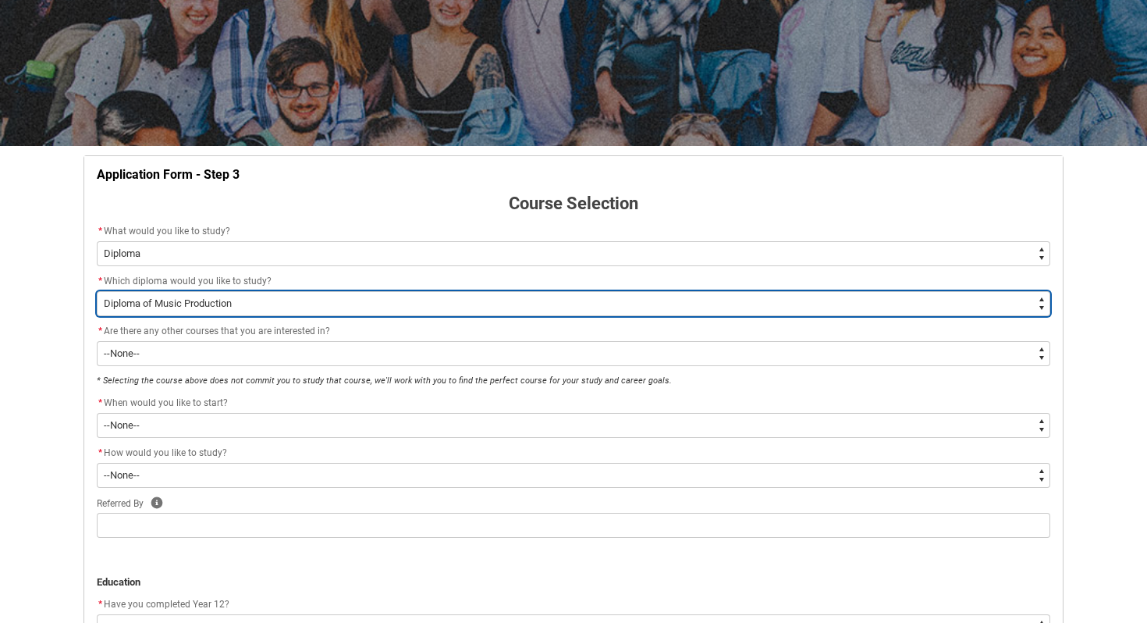
click at [322, 310] on select "--None-- Diploma of 2D Animation Diploma of Applied Business (Entertainment Man…" at bounding box center [573, 303] width 953 height 25
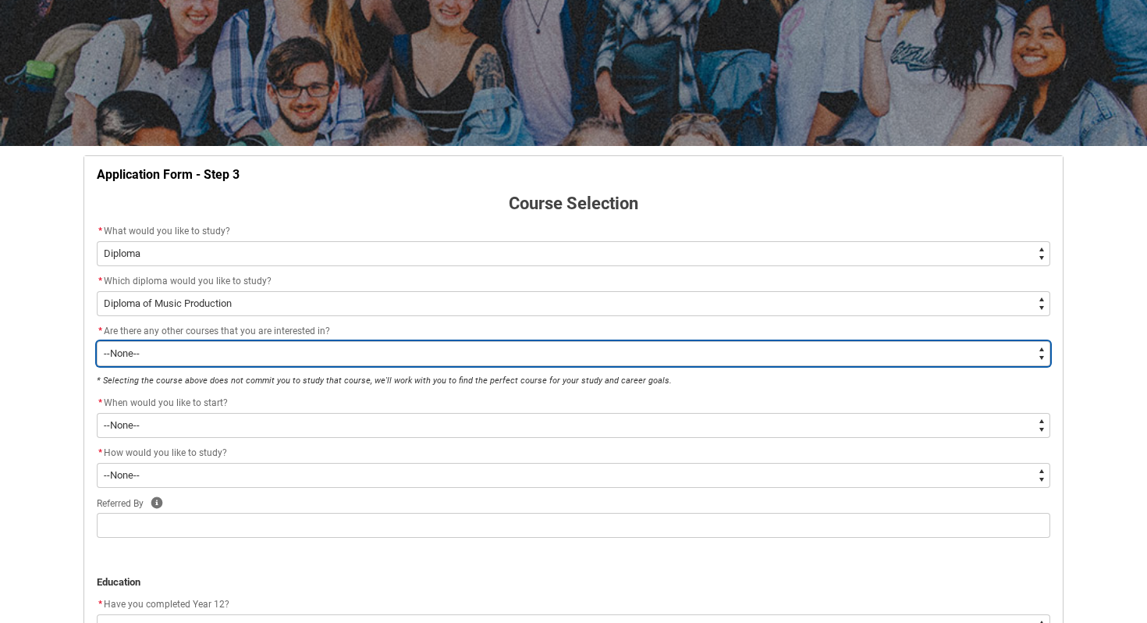
click at [191, 356] on select "--None-- Yes No" at bounding box center [573, 353] width 953 height 25
click at [165, 350] on select "--None-- Yes No" at bounding box center [573, 353] width 953 height 25
type lightning-select "No_TextChoice"
click at [97, 341] on select "--None-- Yes No" at bounding box center [573, 353] width 953 height 25
select select "No_TextChoice"
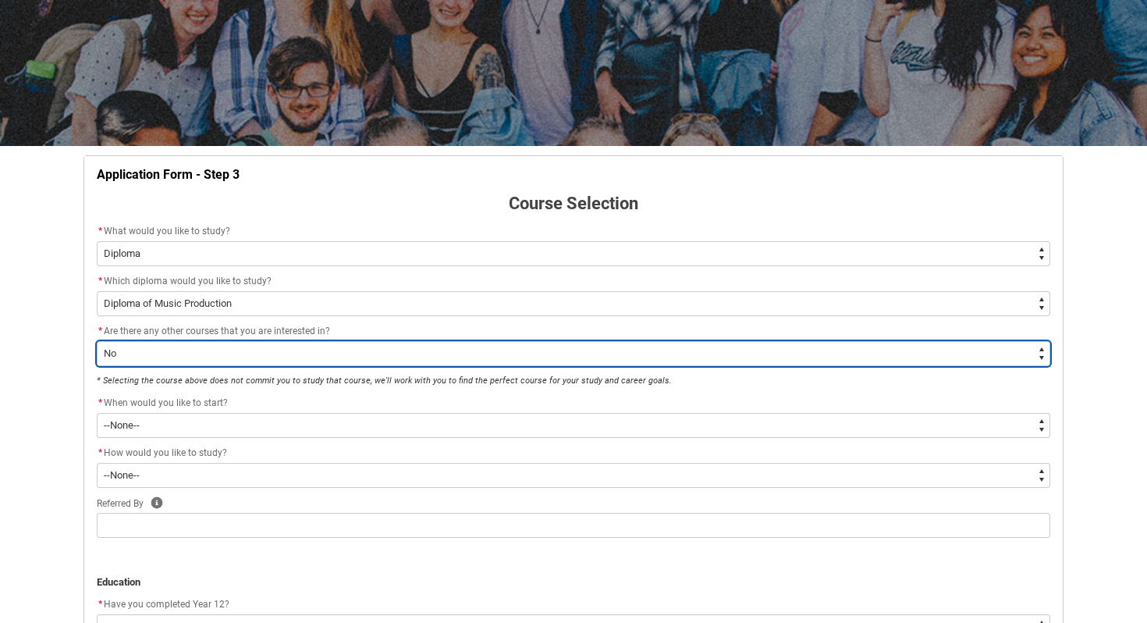
click at [159, 362] on select "--None-- Yes No" at bounding box center [573, 353] width 953 height 25
click at [165, 350] on select "--None-- Yes No" at bounding box center [573, 353] width 953 height 25
type lightning-select "Yes_TextChoice"
click at [97, 341] on select "--None-- Yes No" at bounding box center [573, 353] width 953 height 25
select select "Yes_TextChoice"
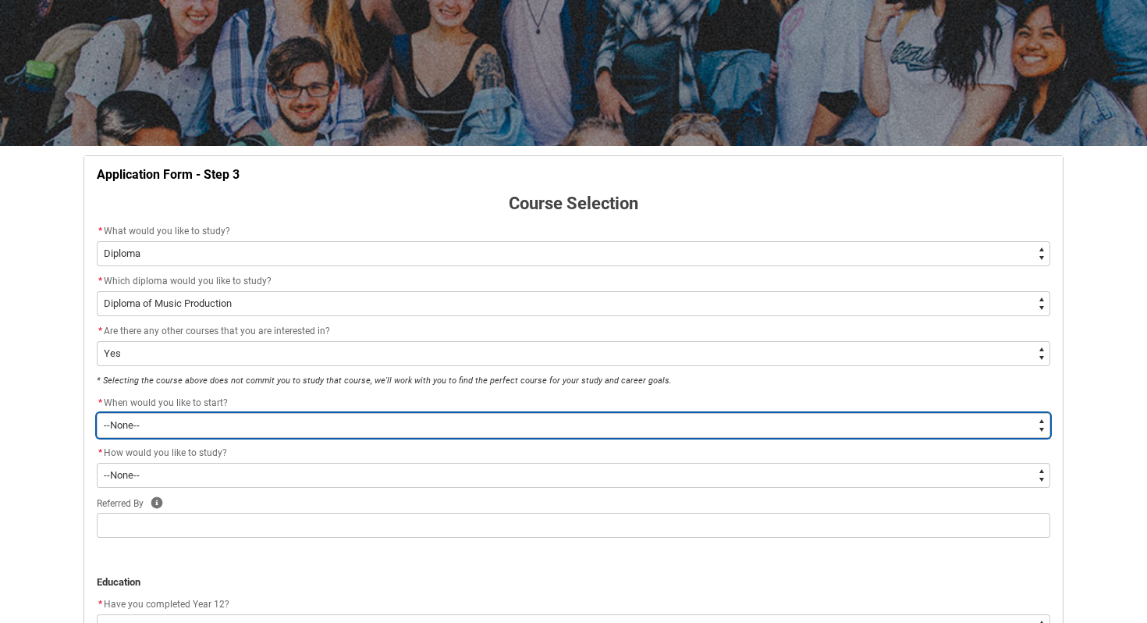
click at [155, 417] on select "--None-- Trimester 1 2026, starting [DATE]" at bounding box center [573, 425] width 953 height 25
type lightning-select "Starting_Term.a0pI70000004aTdIAI"
click at [97, 413] on select "--None-- Trimester 1 2026, starting [DATE]" at bounding box center [573, 425] width 953 height 25
select select "Starting_Term.a0pI70000004aTdIAI"
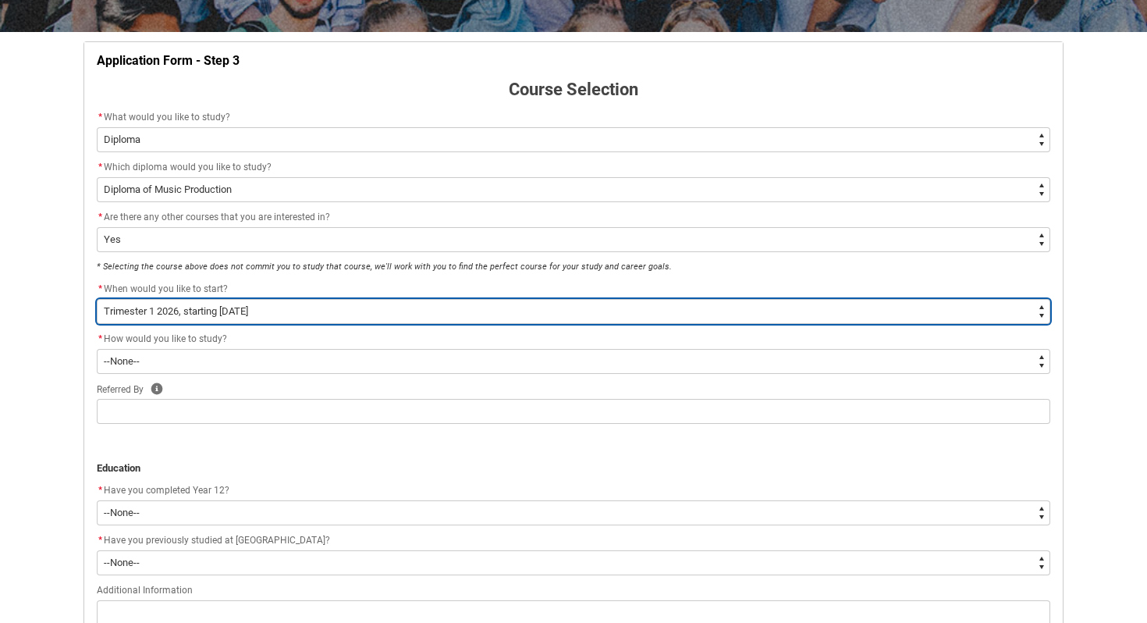
scroll to position [282, 0]
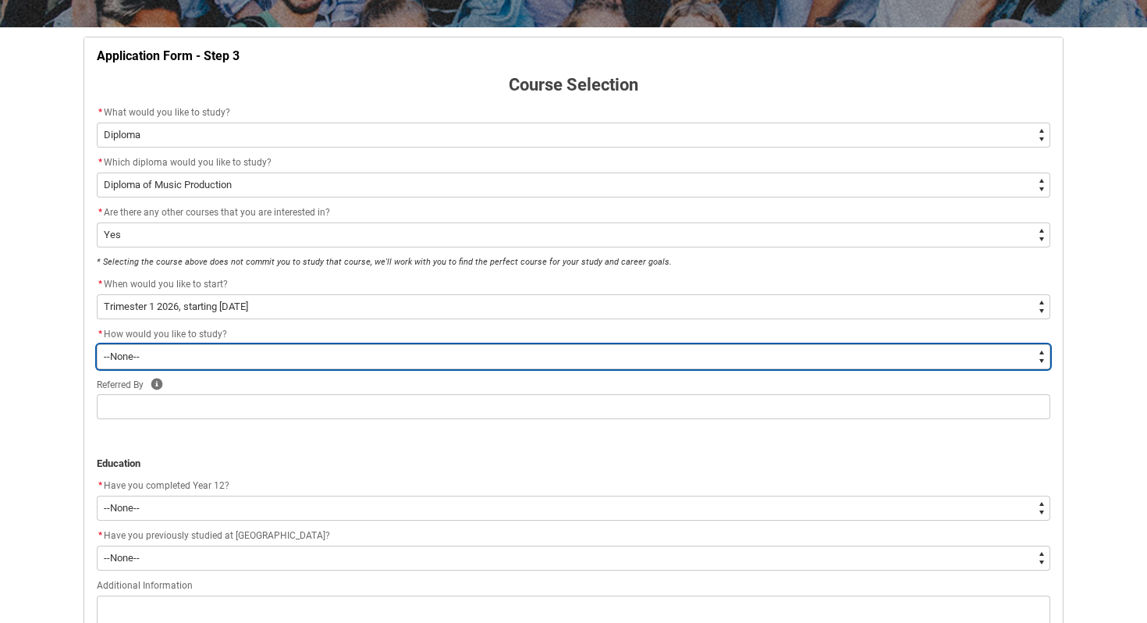
click at [171, 352] on select "--None-- On-campus Online" at bounding box center [573, 356] width 953 height 25
type lightning-select "WhichStudyMethod_OnCampus"
click at [97, 344] on select "--None-- On-campus Online" at bounding box center [573, 356] width 953 height 25
select select "WhichStudyMethod_OnCampus"
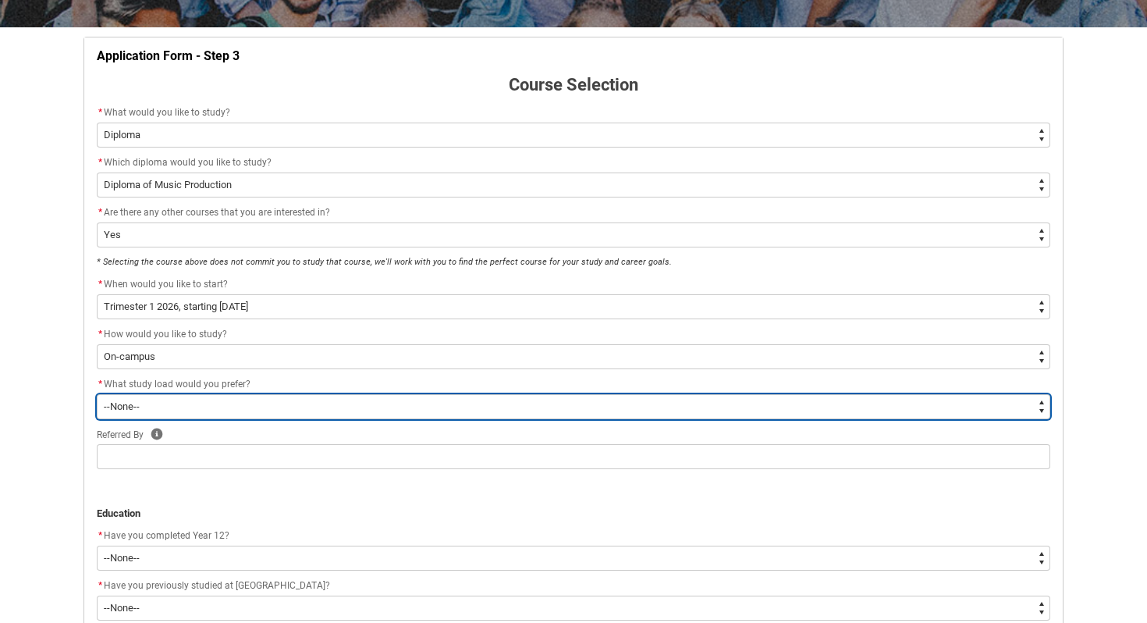
click at [158, 412] on select "--None-- Full-time Part-time" at bounding box center [573, 406] width 953 height 25
type lightning-select "WhichStudyLoad_PartTime"
click at [97, 394] on select "--None-- Full-time Part-time" at bounding box center [573, 406] width 953 height 25
select select "WhichStudyLoad_PartTime"
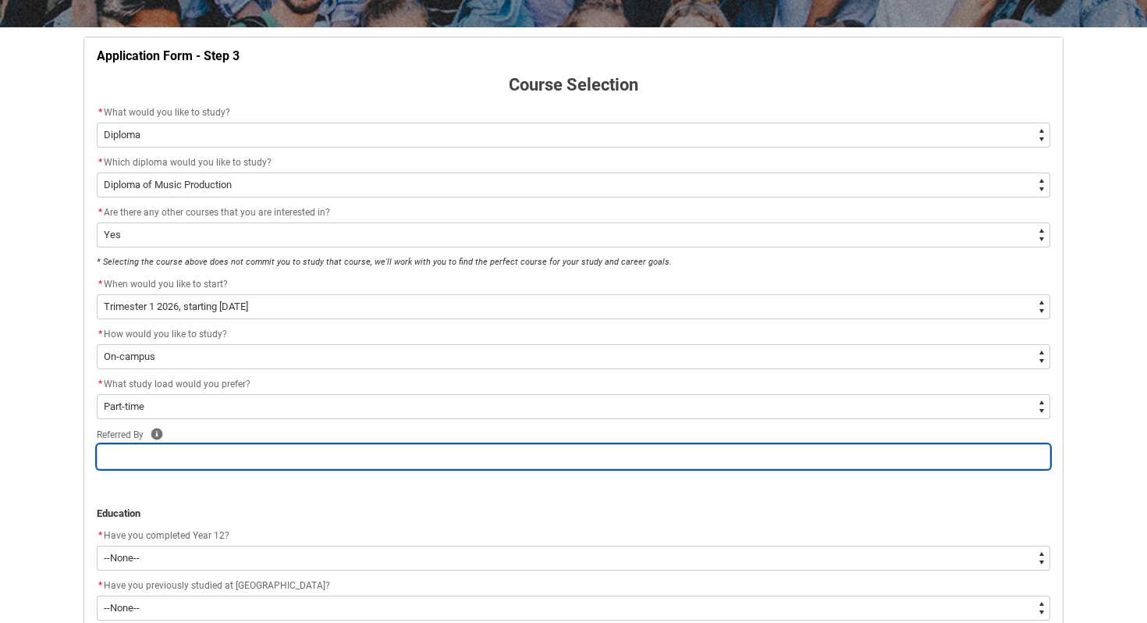
click at [145, 449] on input "REDU_Application_Form_for_Applicant flow" at bounding box center [573, 456] width 953 height 25
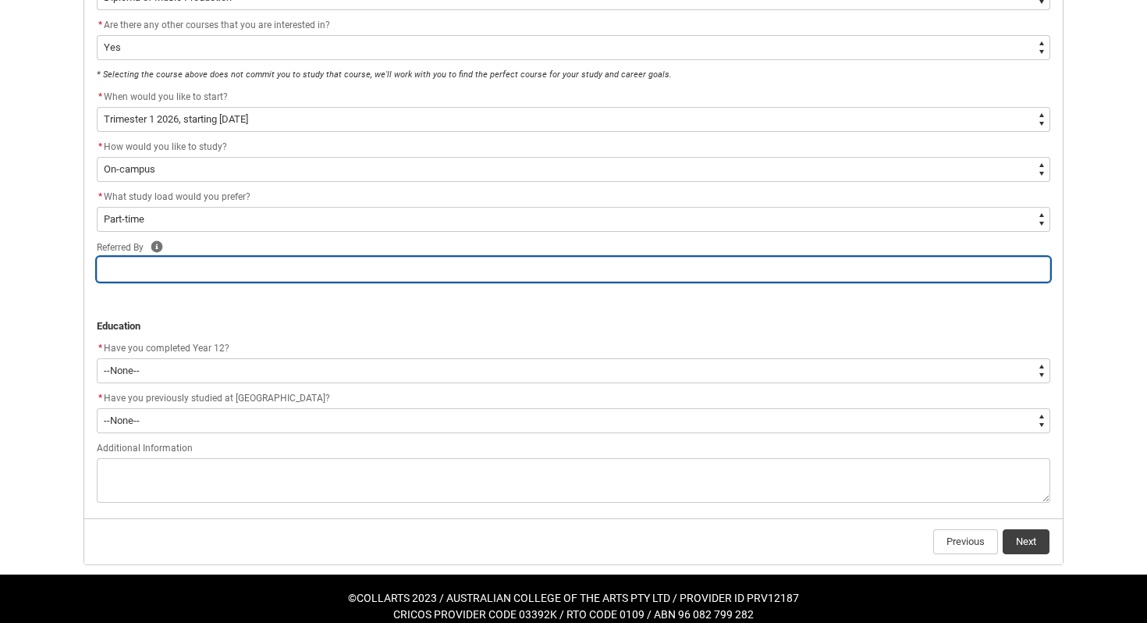
scroll to position [474, 0]
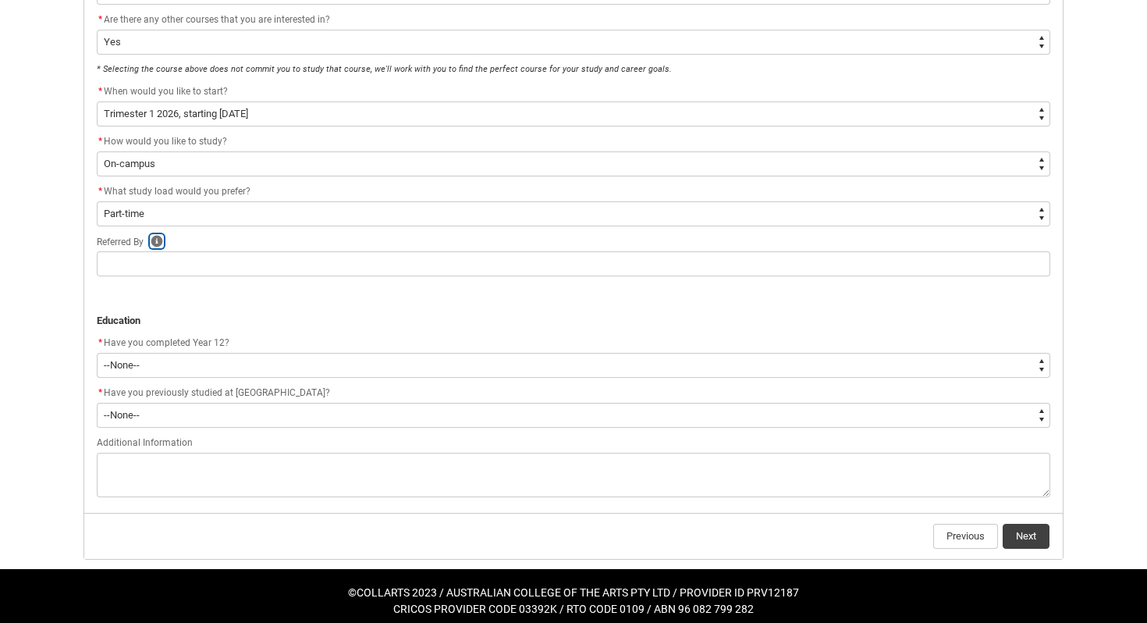
click at [161, 236] on icon "REDU_Application_Form_for_Applicant flow" at bounding box center [157, 241] width 12 height 12
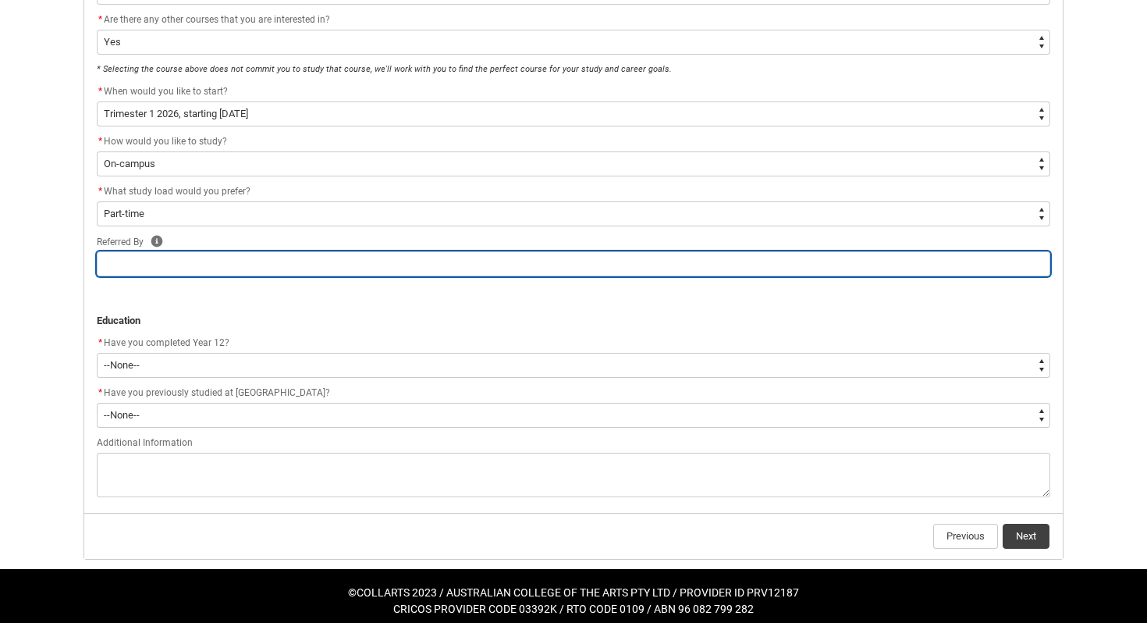
click at [313, 269] on input "REDU_Application_Form_for_Applicant flow" at bounding box center [573, 263] width 953 height 25
type lightning-primitive-input-simple "R"
type input "R"
type lightning-primitive-input-simple "Ro"
type input "Ro"
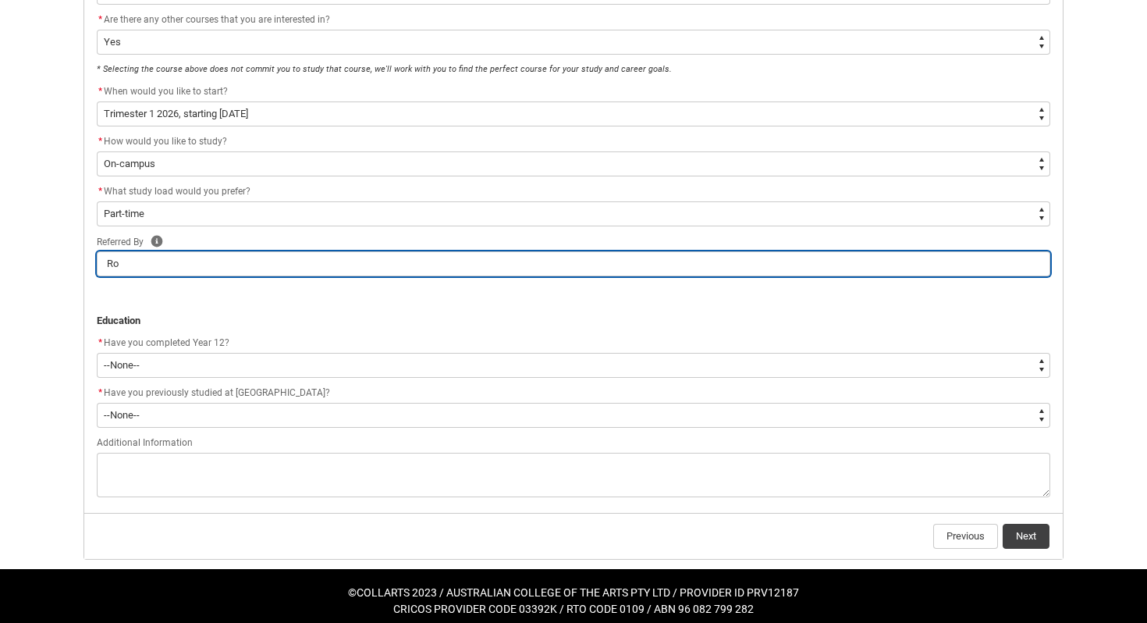
type lightning-primitive-input-simple "Ros"
type input "Ros"
type lightning-primitive-input-simple "Rosi"
type input "Rosi"
type lightning-primitive-input-simple "[PERSON_NAME]"
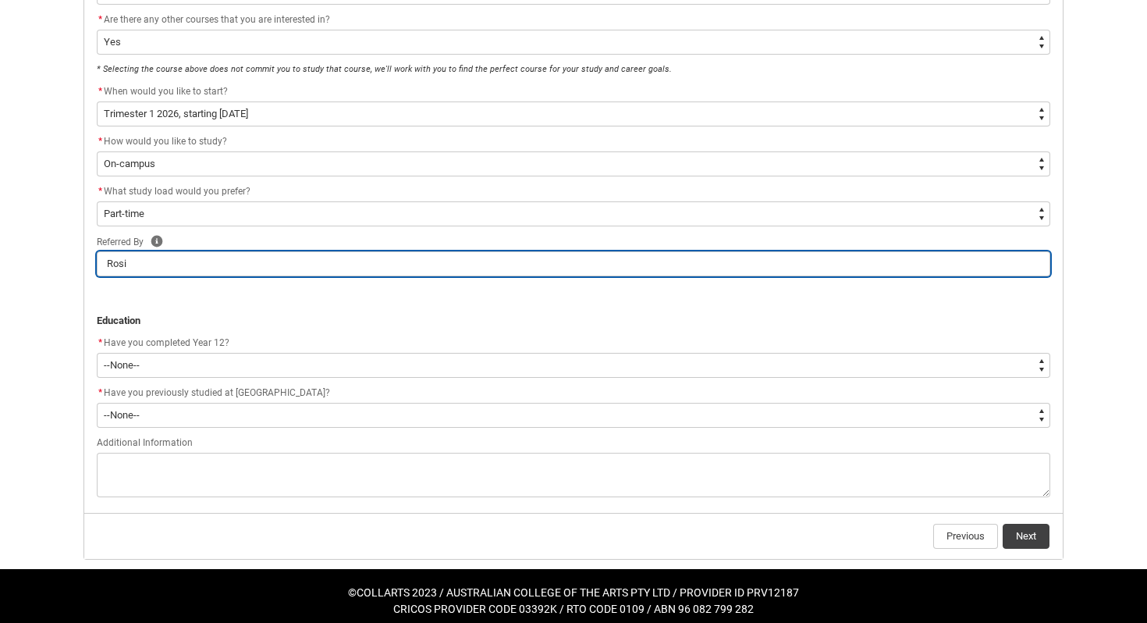
type input "[PERSON_NAME]"
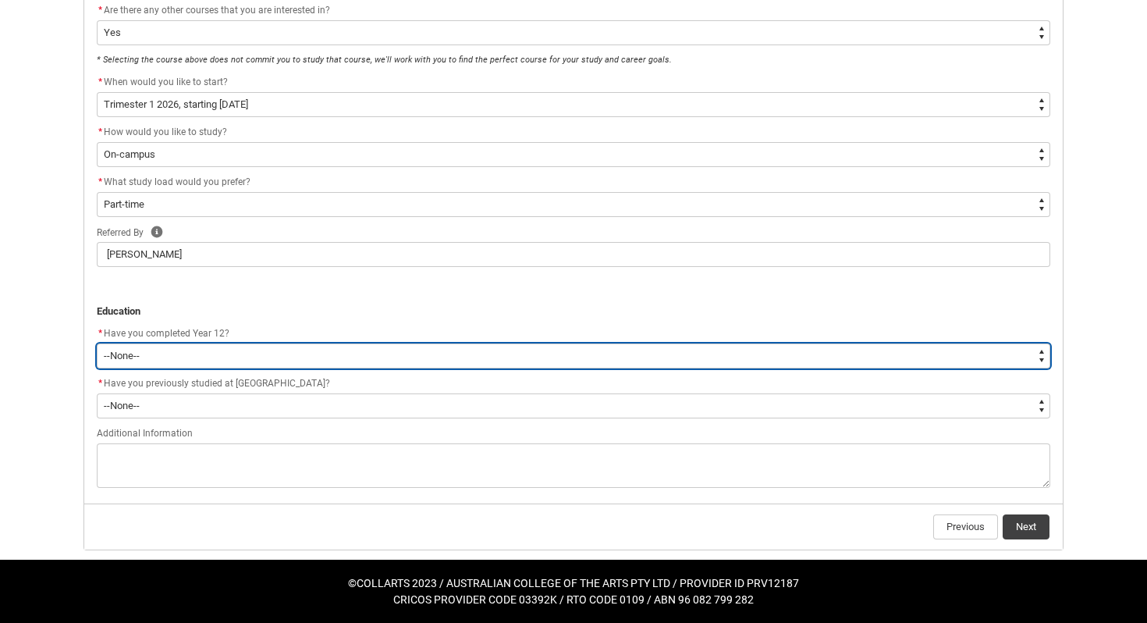
click at [133, 349] on select "--None-- Yes No Other" at bounding box center [573, 355] width 953 height 25
type lightning-select "[URL][DOMAIN_NAME]"
click at [97, 343] on select "--None-- Yes No Other" at bounding box center [573, 355] width 953 height 25
select select "[URL][DOMAIN_NAME]"
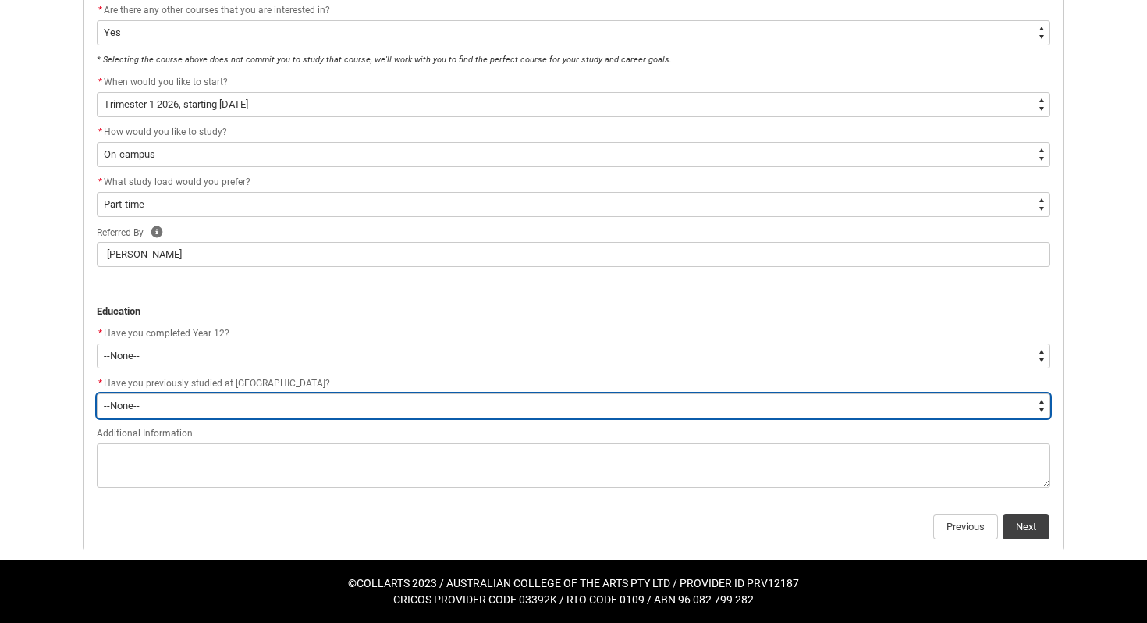
click at [140, 406] on select "--None-- Yes No" at bounding box center [573, 405] width 953 height 25
type lightning-select "[URL][DOMAIN_NAME]"
click at [97, 393] on select "--None-- Yes No" at bounding box center [573, 405] width 953 height 25
select select "[URL][DOMAIN_NAME]"
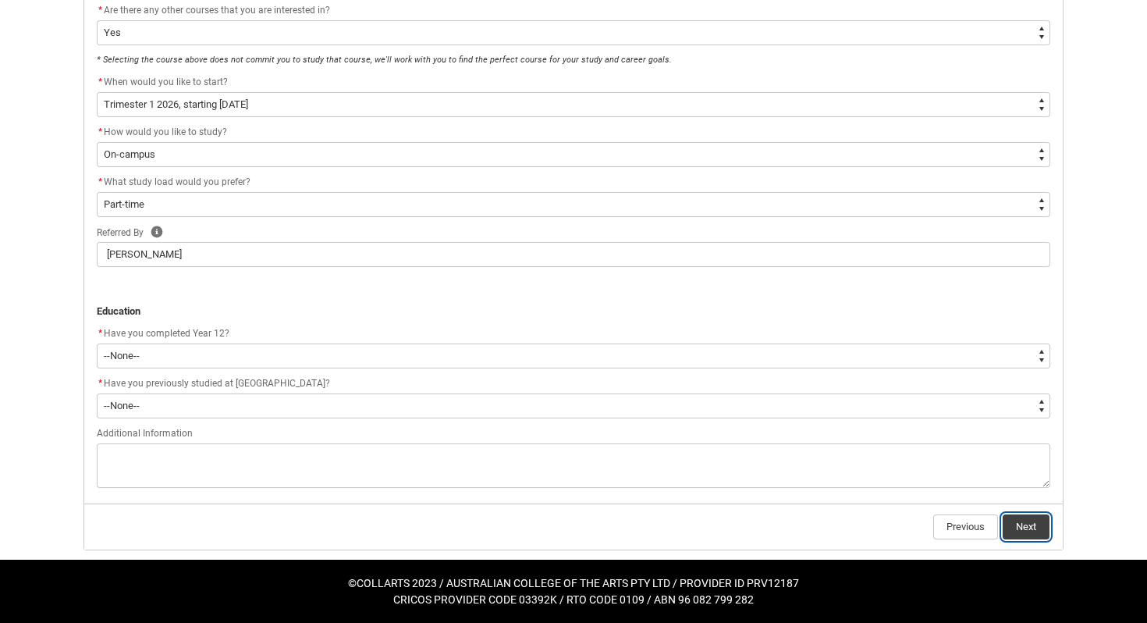
click at [1023, 527] on button "Next" at bounding box center [1025, 526] width 47 height 25
